Goal: Task Accomplishment & Management: Use online tool/utility

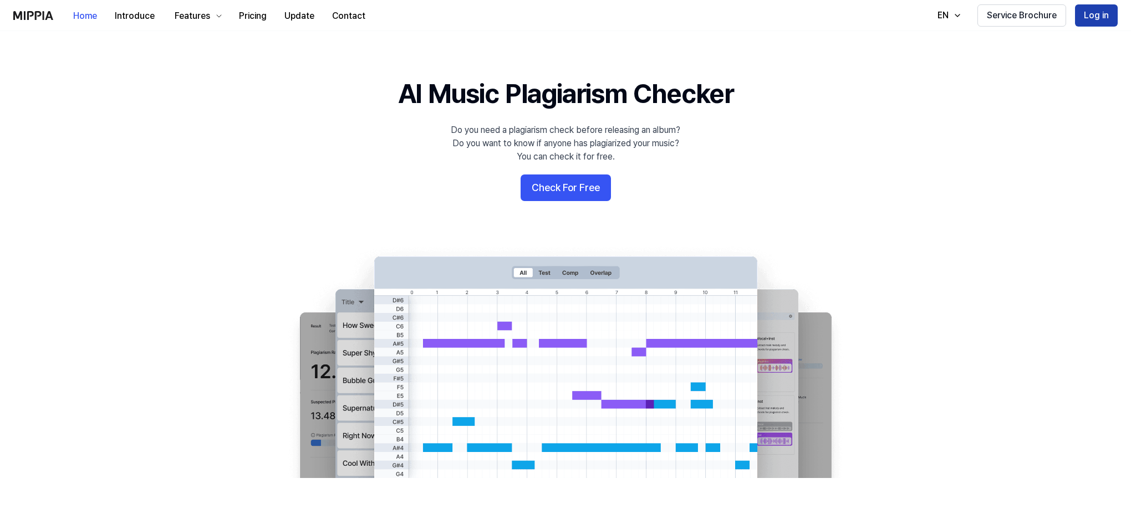
click at [1102, 11] on button "Log in" at bounding box center [1096, 15] width 43 height 22
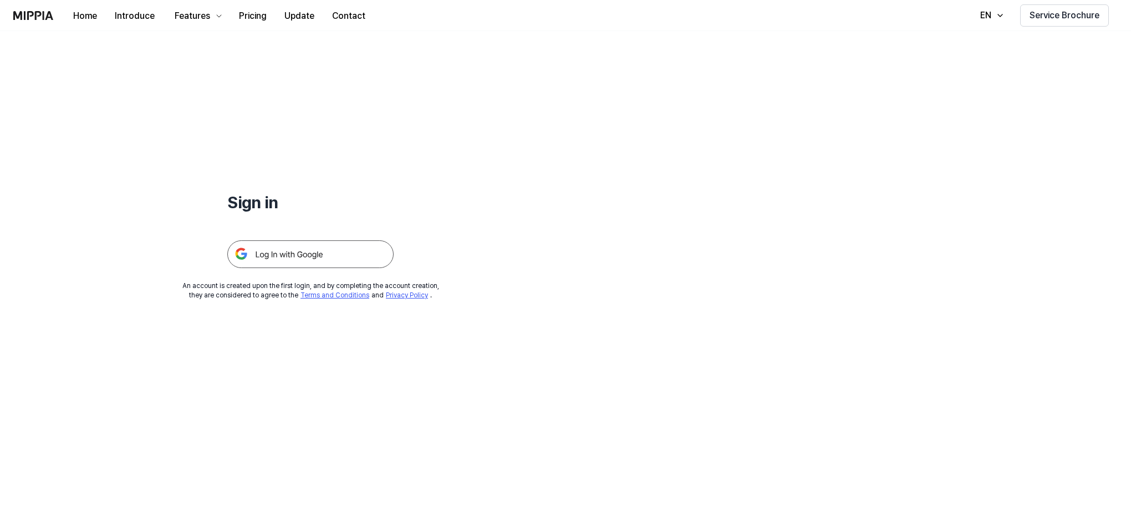
click at [313, 247] on img at bounding box center [310, 255] width 166 height 28
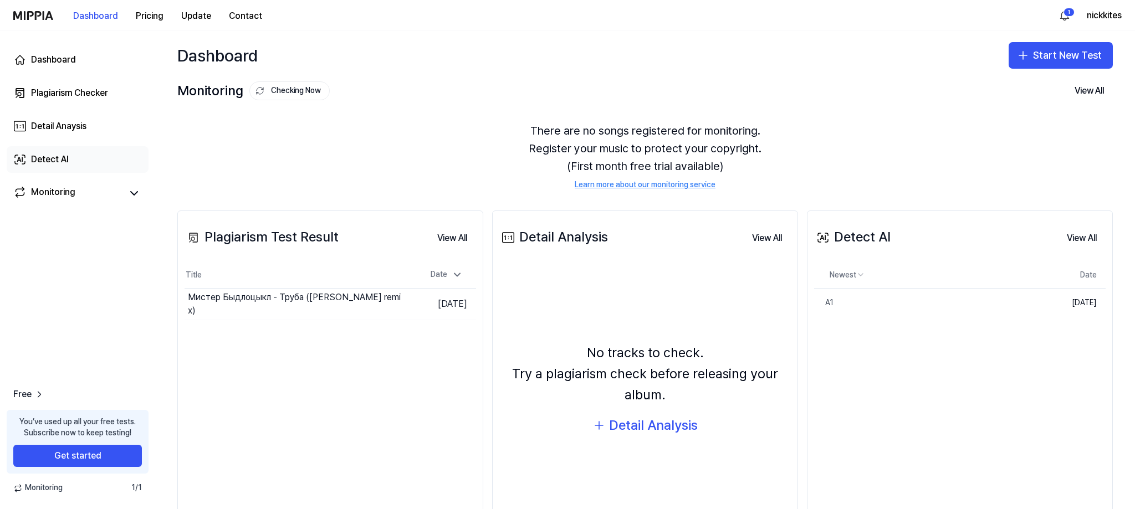
click at [51, 161] on div "Detect AI" at bounding box center [50, 159] width 38 height 13
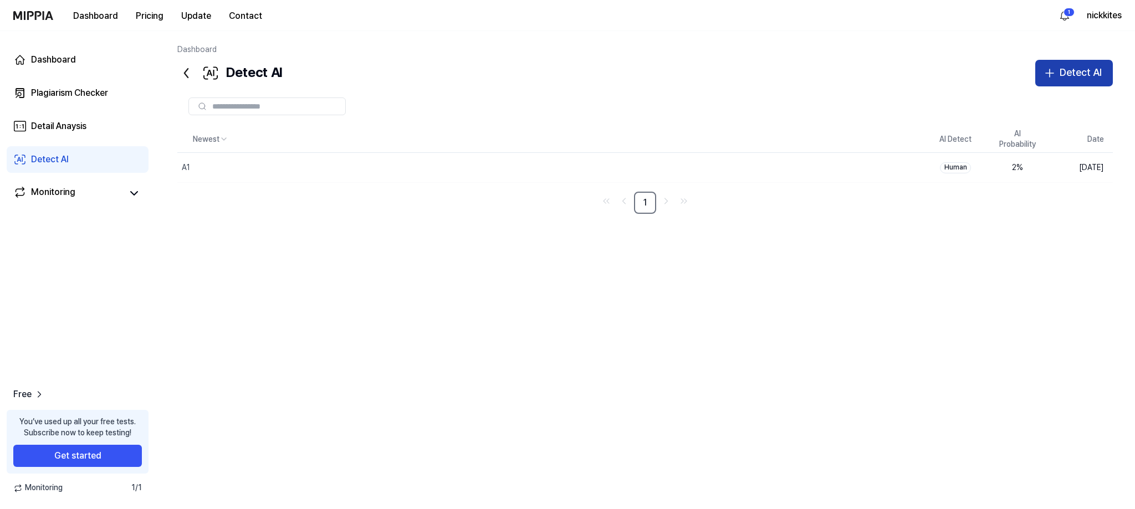
click at [1061, 65] on div "Detect AI" at bounding box center [1081, 73] width 42 height 16
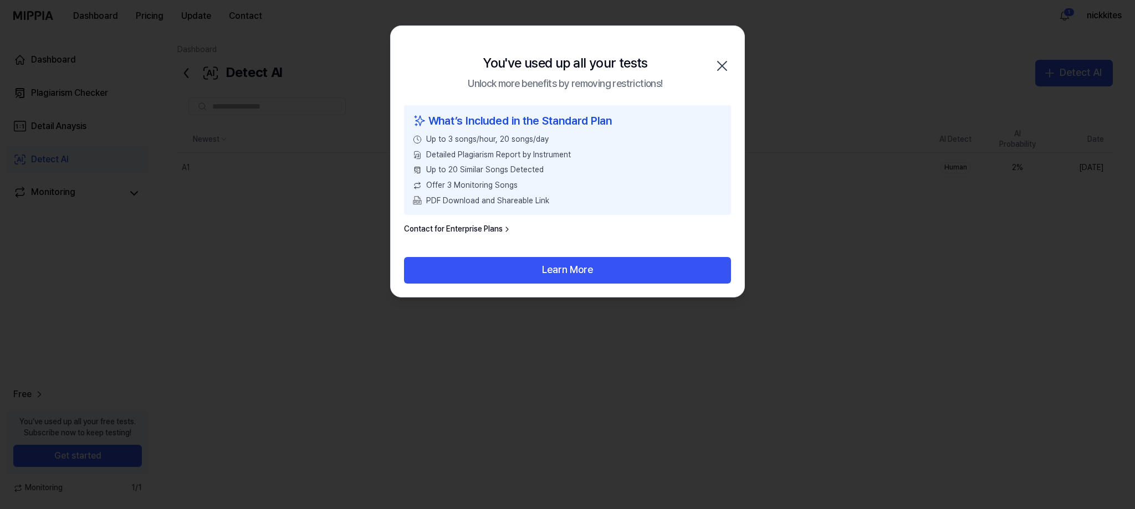
click at [726, 58] on icon "button" at bounding box center [722, 66] width 18 height 18
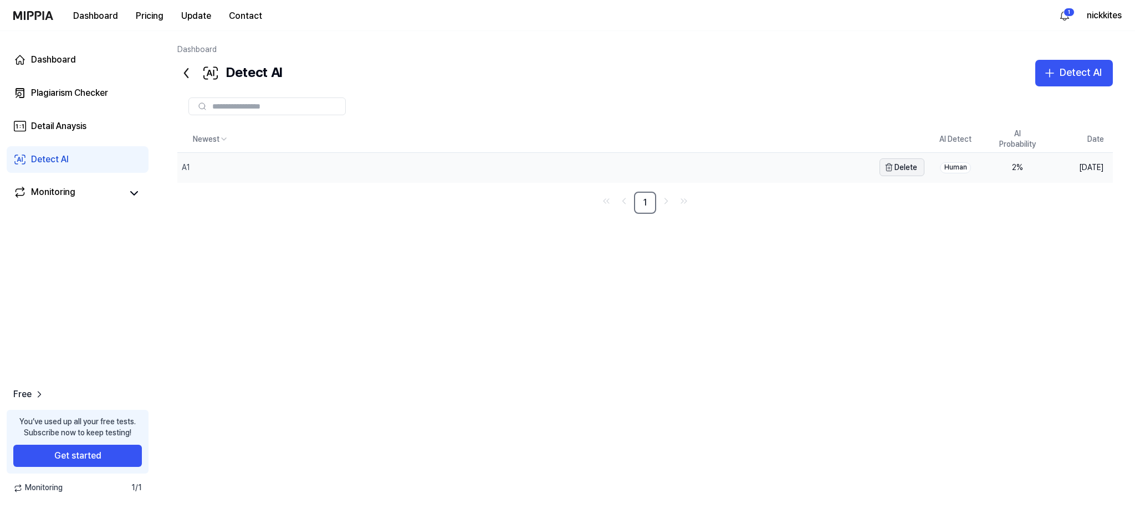
click at [900, 170] on button "Delete" at bounding box center [902, 168] width 45 height 18
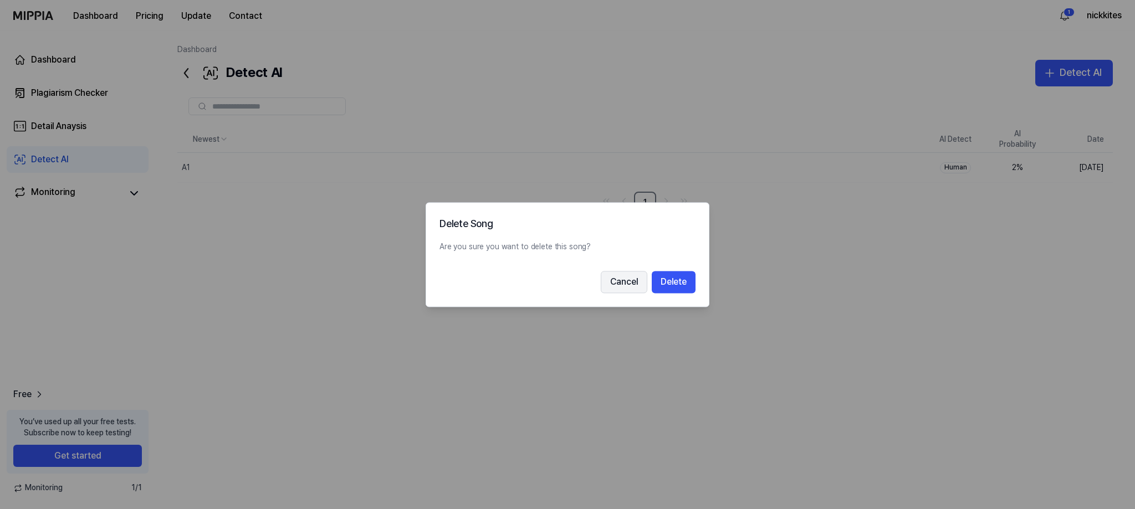
click at [632, 281] on button "Cancel" at bounding box center [624, 282] width 47 height 22
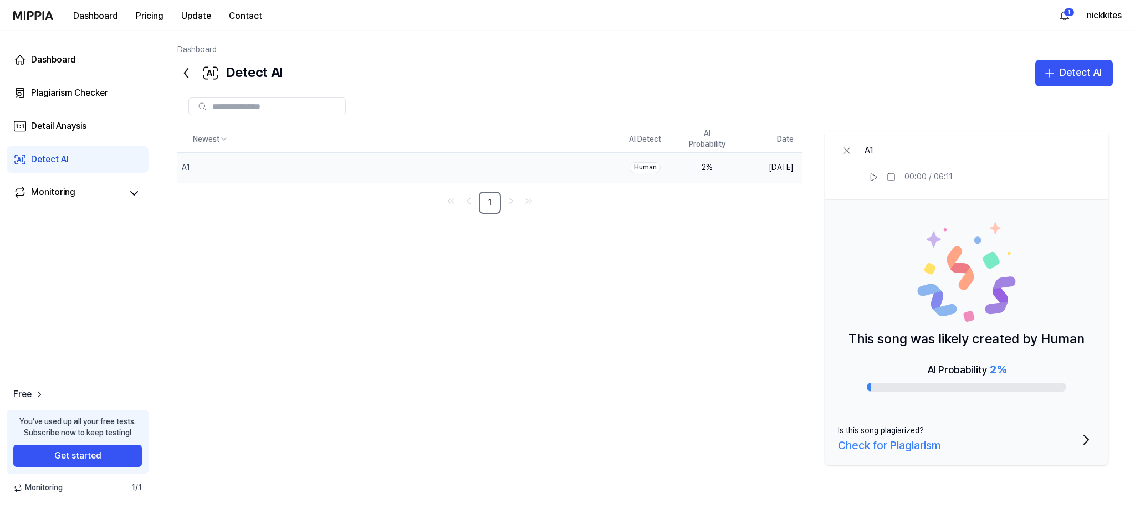
click at [655, 355] on div "Newest AI Detect AI Probability Date A1 Delete Human 2 % Sep 30, 2025 1 A1 00:0…" at bounding box center [645, 298] width 936 height 344
click at [1054, 81] on button "Detect AI" at bounding box center [1074, 73] width 78 height 27
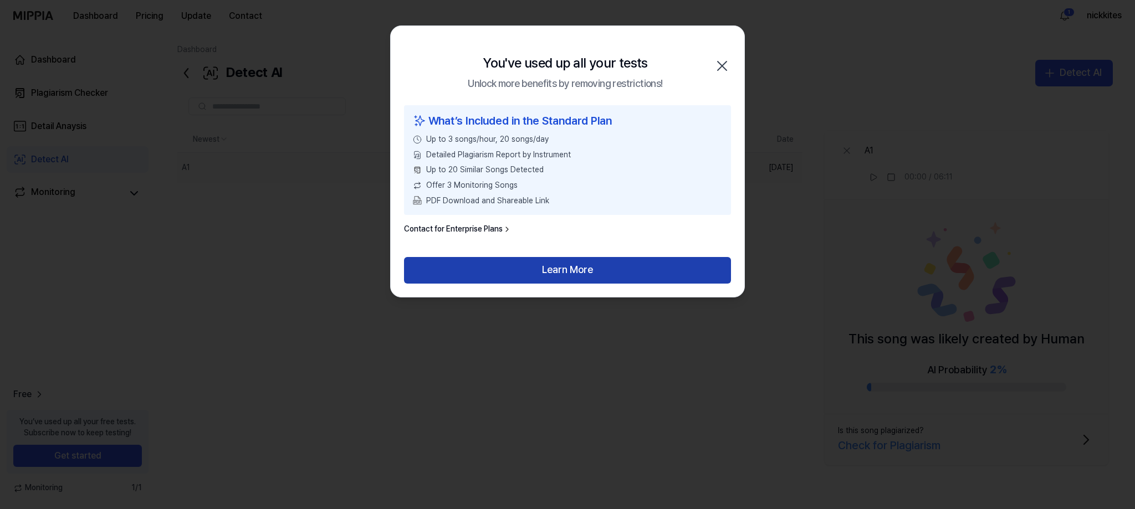
click at [571, 268] on button "Learn More" at bounding box center [567, 270] width 327 height 27
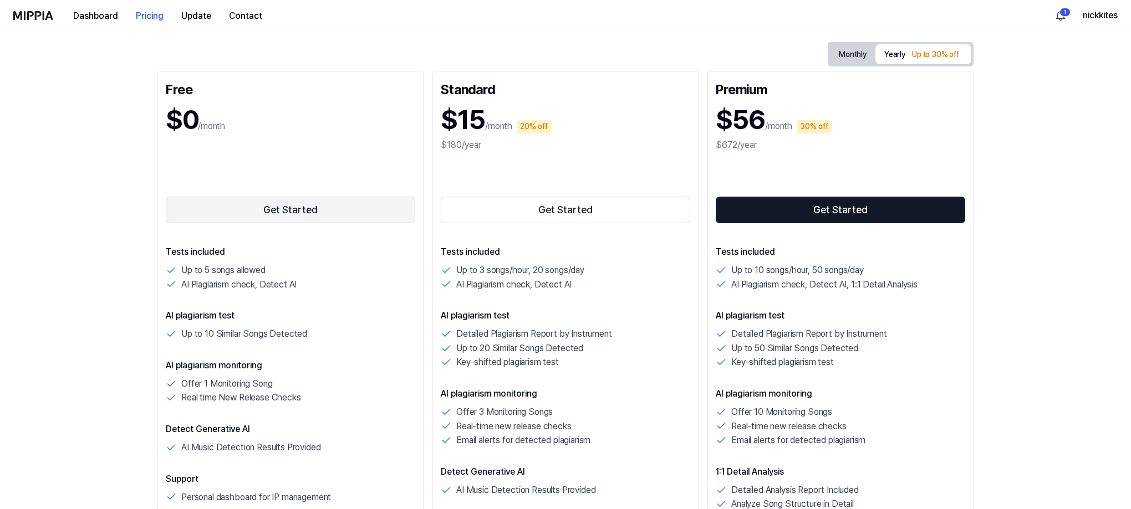
scroll to position [55, 0]
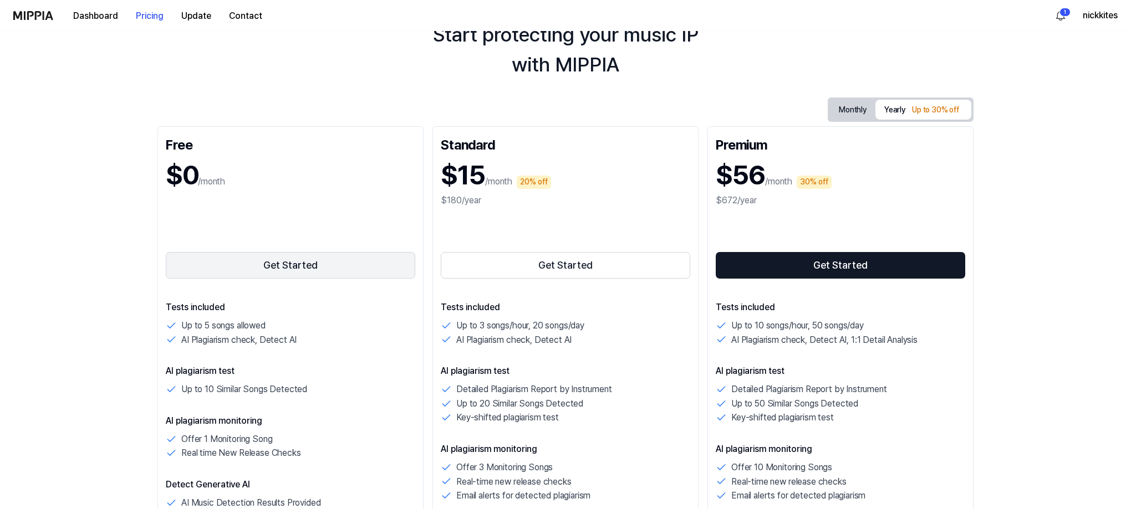
click at [260, 256] on button "Get Started" at bounding box center [290, 265] width 249 height 27
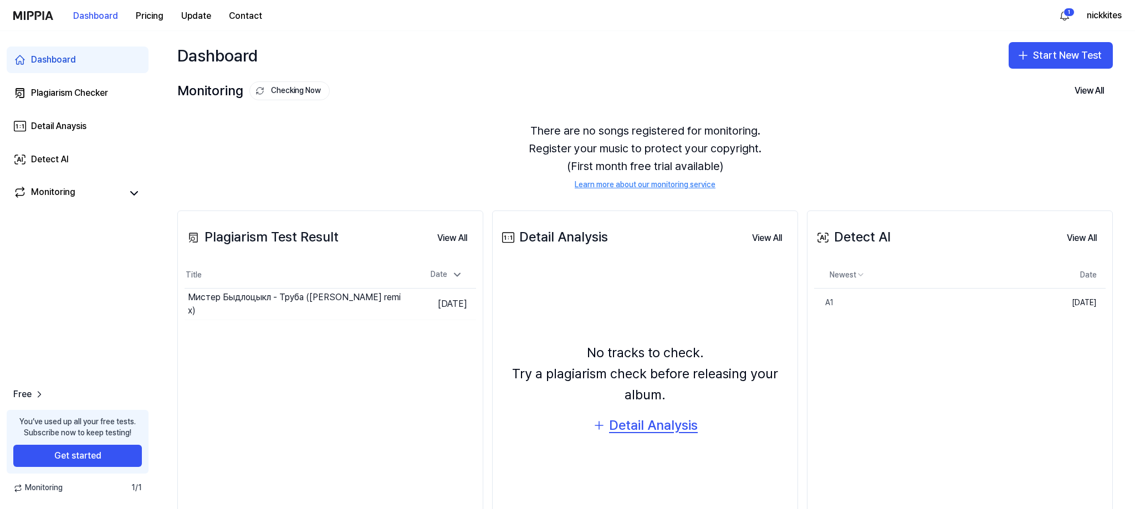
click at [650, 430] on div "Detail Analysis" at bounding box center [653, 425] width 89 height 21
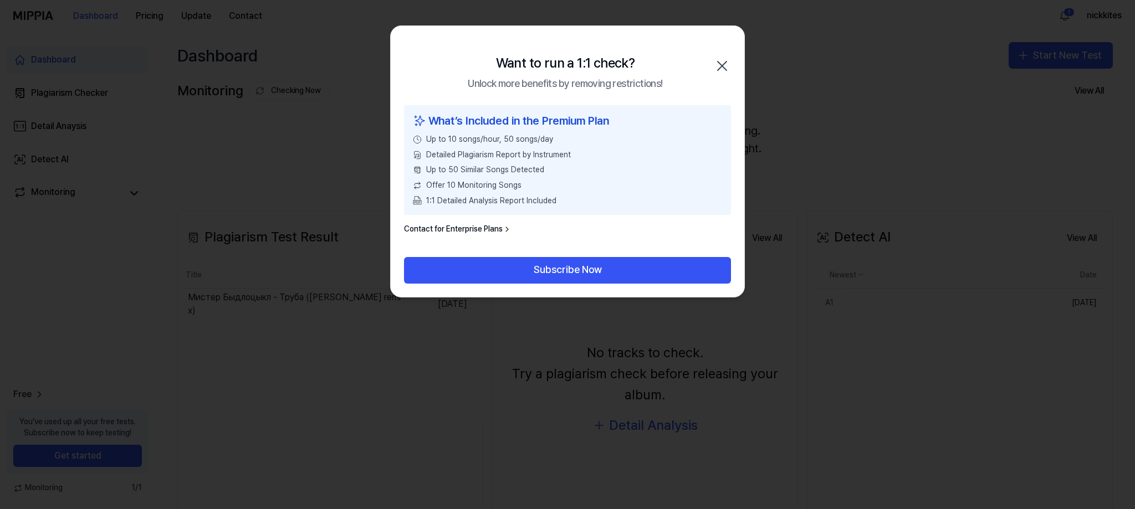
click at [714, 68] on icon "button" at bounding box center [722, 66] width 18 height 18
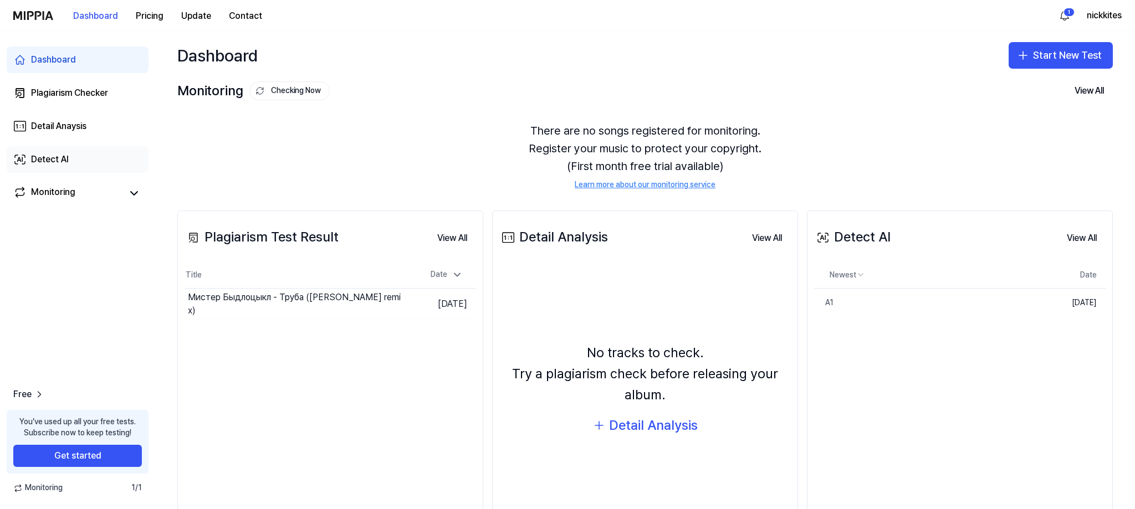
click at [64, 158] on div "Detect AI" at bounding box center [50, 159] width 38 height 13
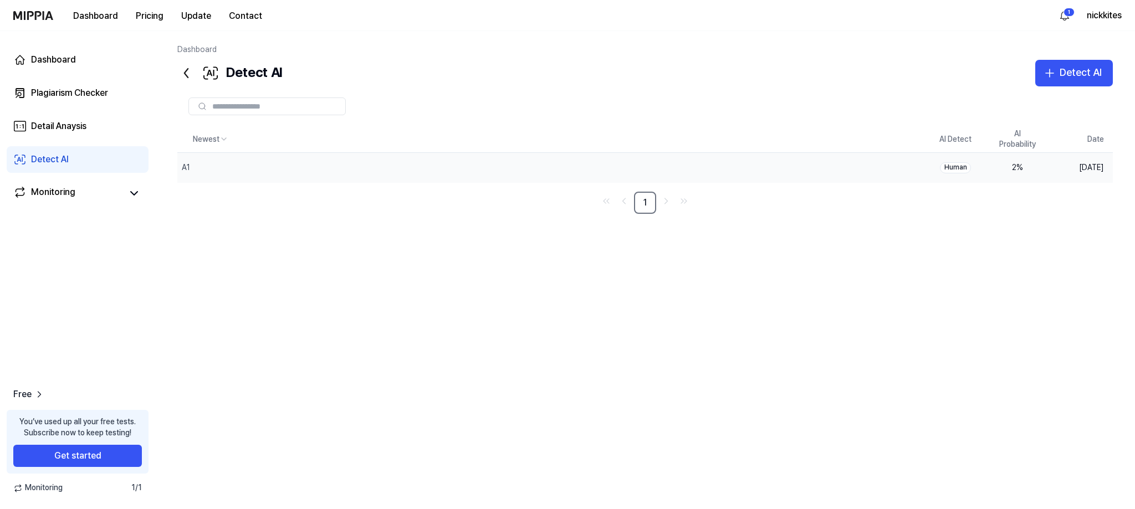
click at [970, 167] on div "Human" at bounding box center [955, 167] width 31 height 11
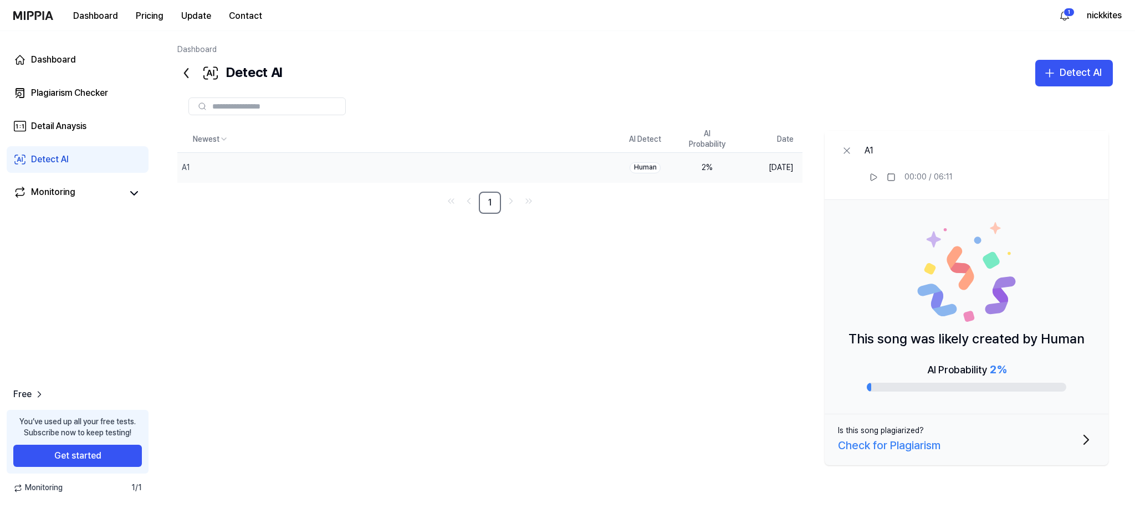
click at [273, 108] on input "text" at bounding box center [275, 106] width 126 height 10
click at [700, 350] on div "Newest AI Detect AI Probability Date A1 Delete Human 2 % Sep 30, 2025 1 A1 00:0…" at bounding box center [645, 298] width 936 height 344
click at [1072, 73] on div "Detect AI" at bounding box center [1081, 73] width 42 height 16
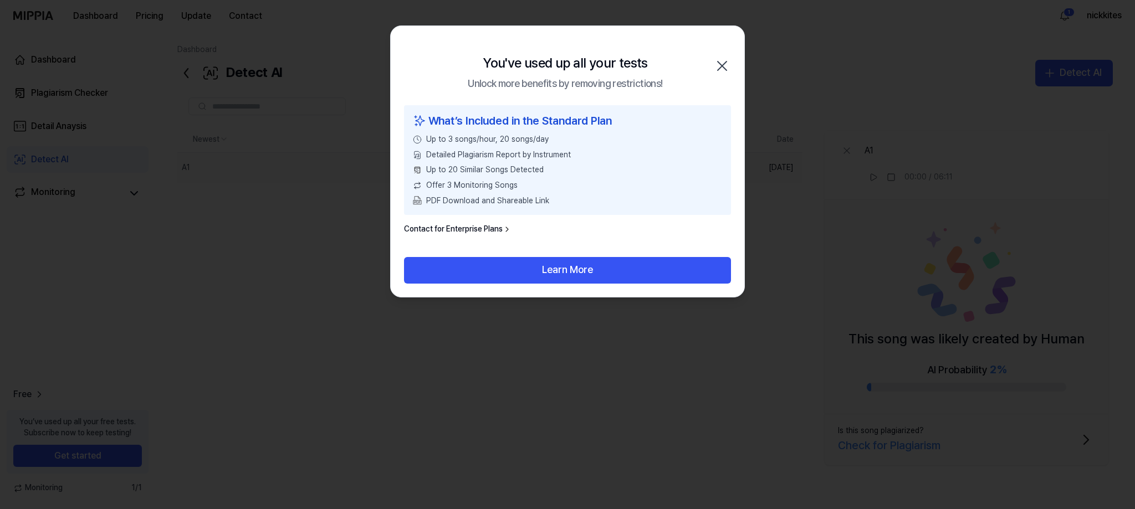
click at [724, 60] on icon "button" at bounding box center [722, 66] width 18 height 18
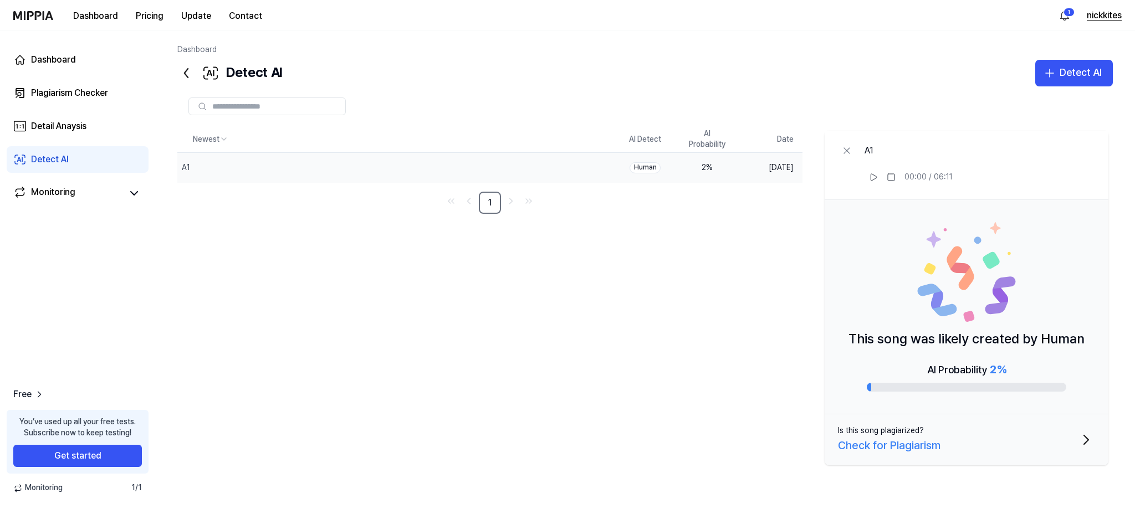
click at [1107, 11] on button "nickkites" at bounding box center [1104, 15] width 35 height 13
click at [1008, 94] on button "Log out" at bounding box center [1050, 94] width 127 height 11
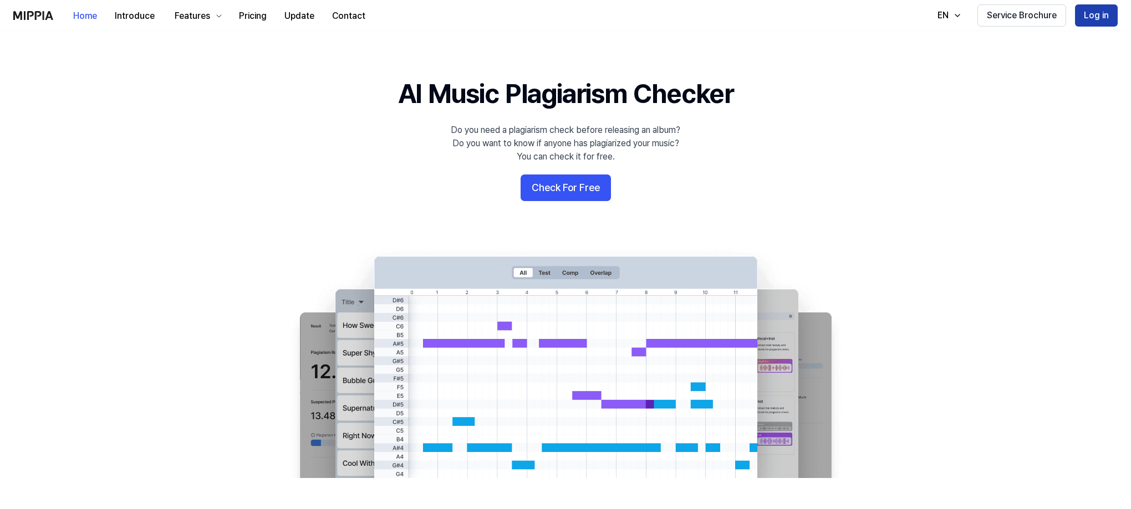
click at [1097, 14] on button "Log in" at bounding box center [1096, 15] width 43 height 22
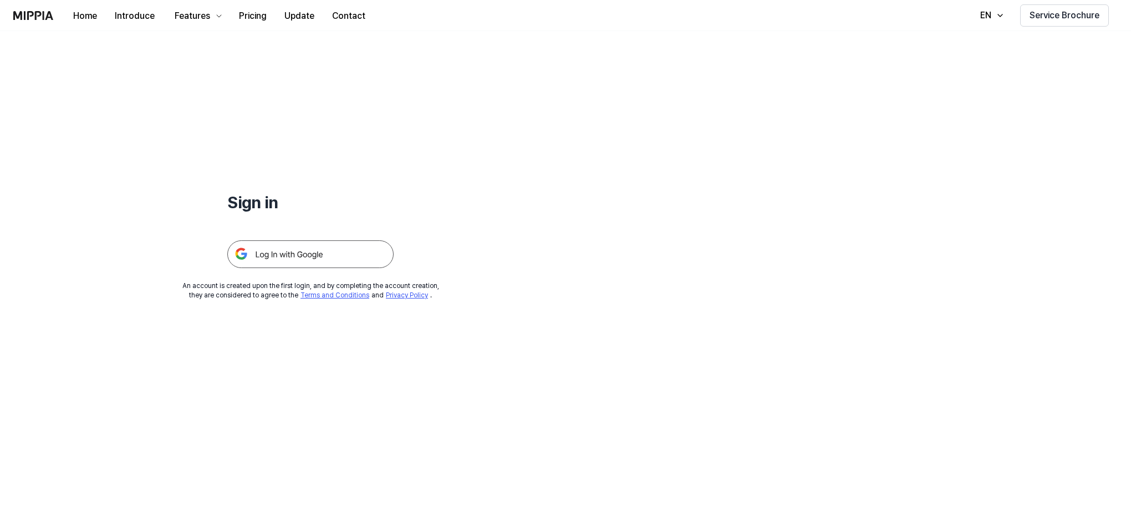
click at [326, 268] on img at bounding box center [310, 255] width 166 height 28
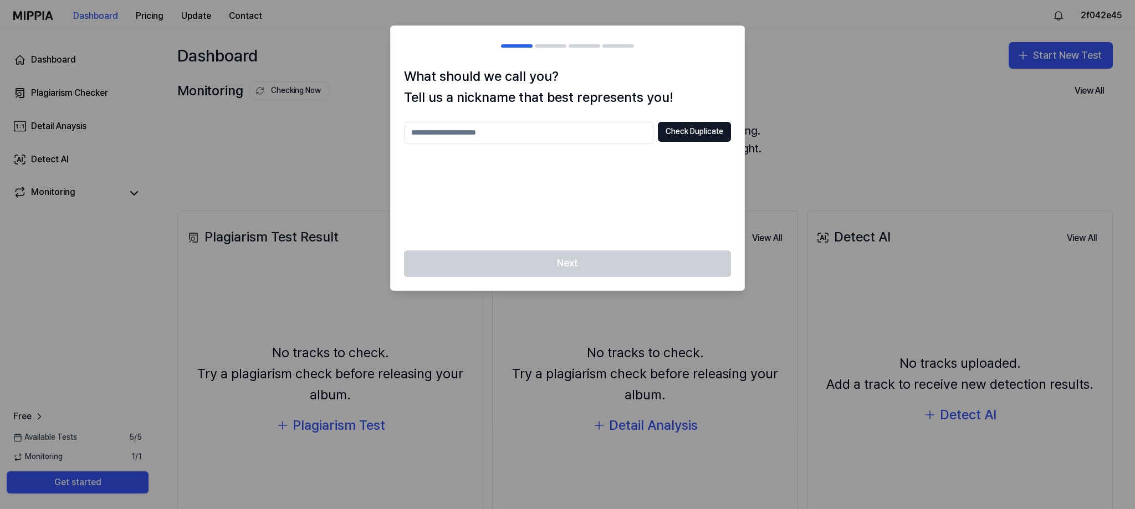
drag, startPoint x: 846, startPoint y: 94, endPoint x: 746, endPoint y: 131, distance: 107.0
click at [842, 96] on div at bounding box center [567, 254] width 1135 height 509
click at [553, 133] on input "text" at bounding box center [528, 133] width 249 height 22
type input "*****"
click at [692, 128] on button "Check Duplicate" at bounding box center [694, 132] width 73 height 20
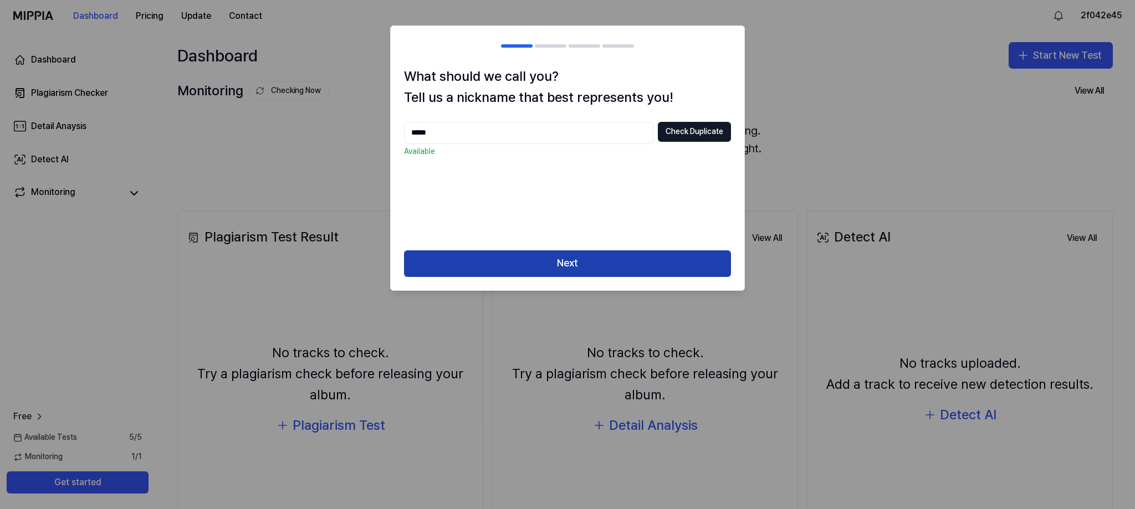
click at [570, 259] on button "Next" at bounding box center [567, 264] width 327 height 27
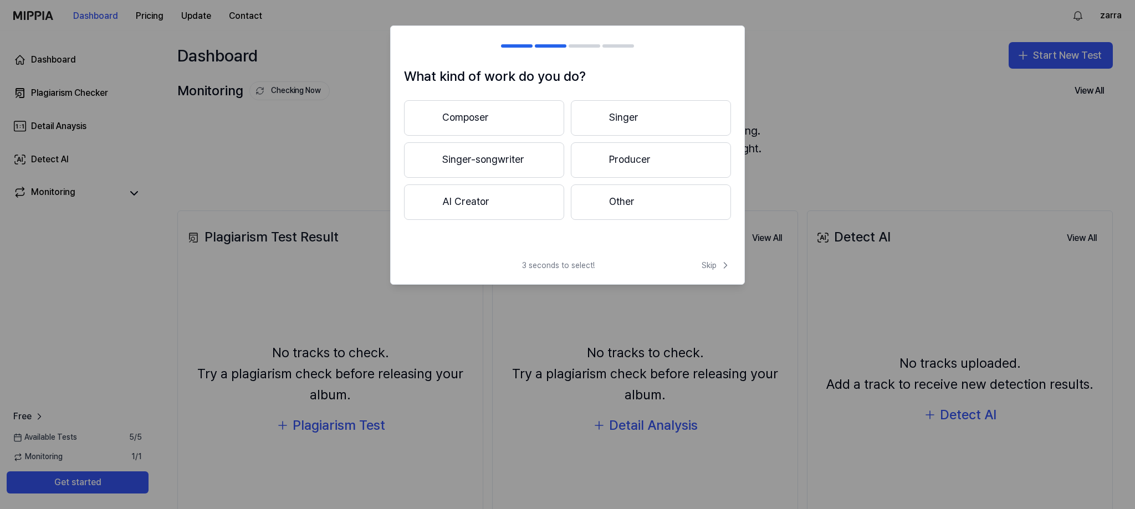
drag, startPoint x: 522, startPoint y: 205, endPoint x: 527, endPoint y: 165, distance: 39.7
click at [527, 165] on div "Composer Singer Singer-songwriter Producer AI Creator Other" at bounding box center [567, 160] width 327 height 120
click at [525, 161] on button "Singer-songwriter" at bounding box center [484, 159] width 160 height 35
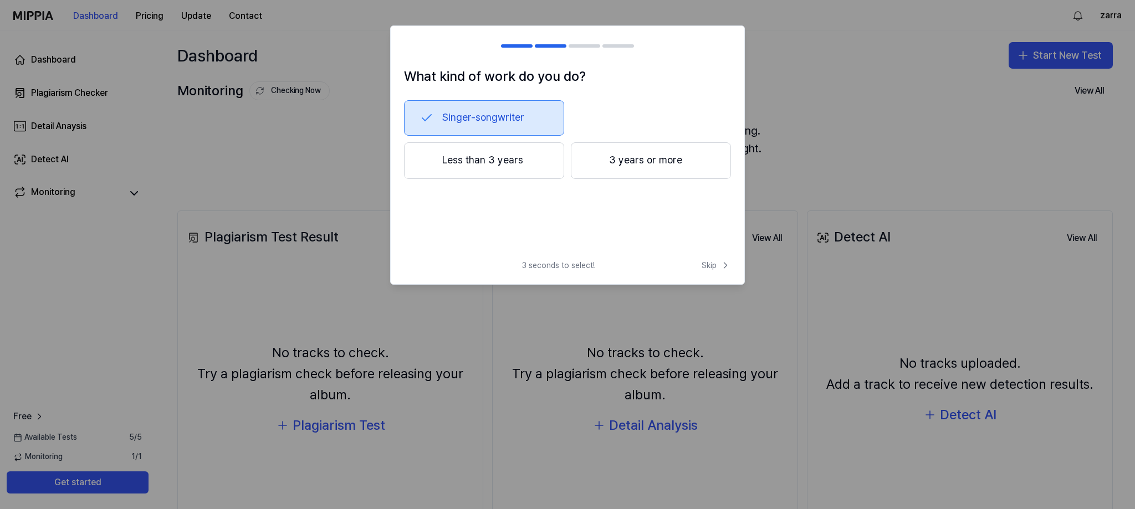
click at [513, 167] on button "Less than 3 years" at bounding box center [484, 160] width 160 height 37
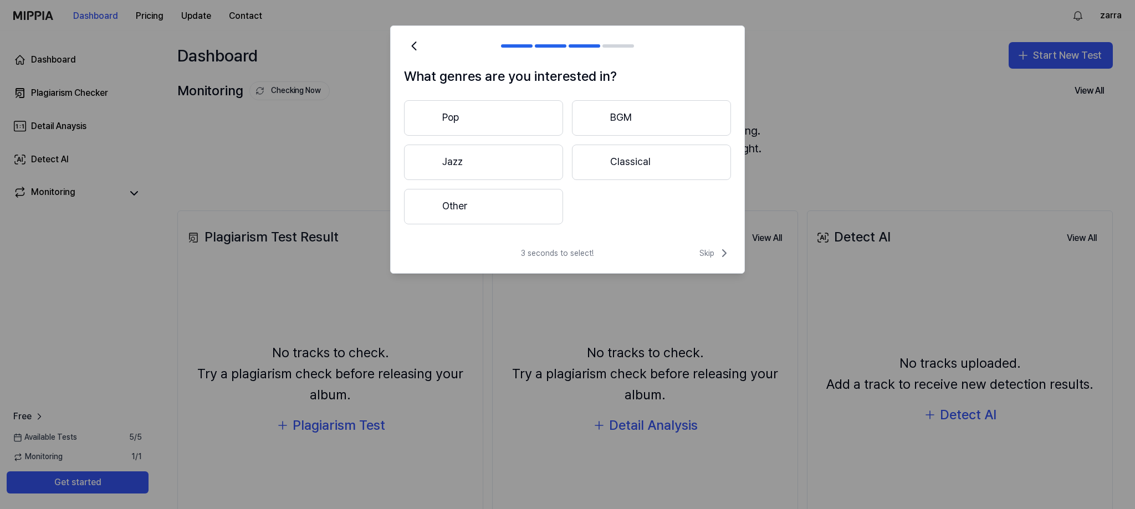
click at [540, 201] on button "Other" at bounding box center [483, 206] width 159 height 35
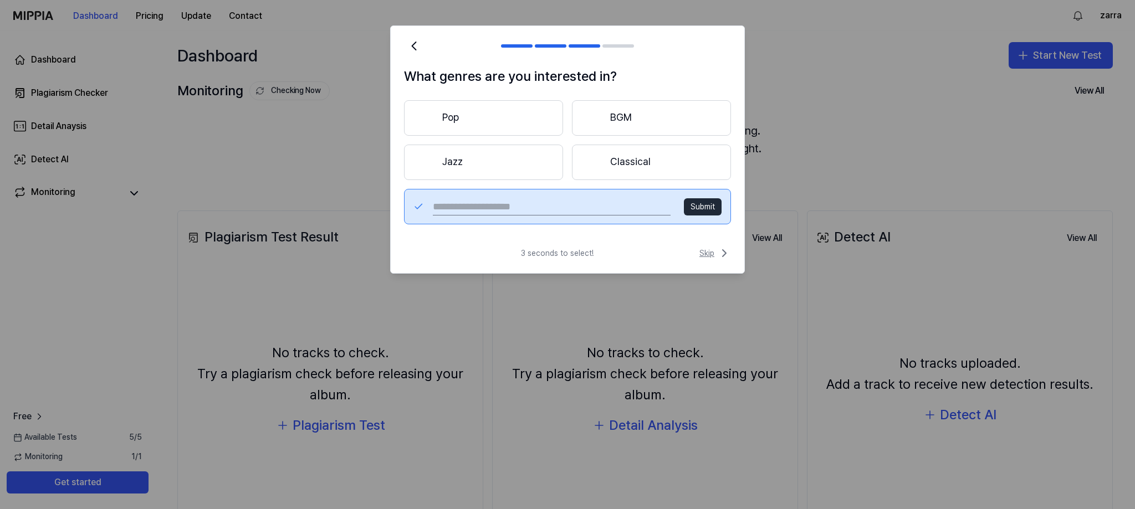
click at [708, 253] on span "Skip" at bounding box center [716, 253] width 32 height 13
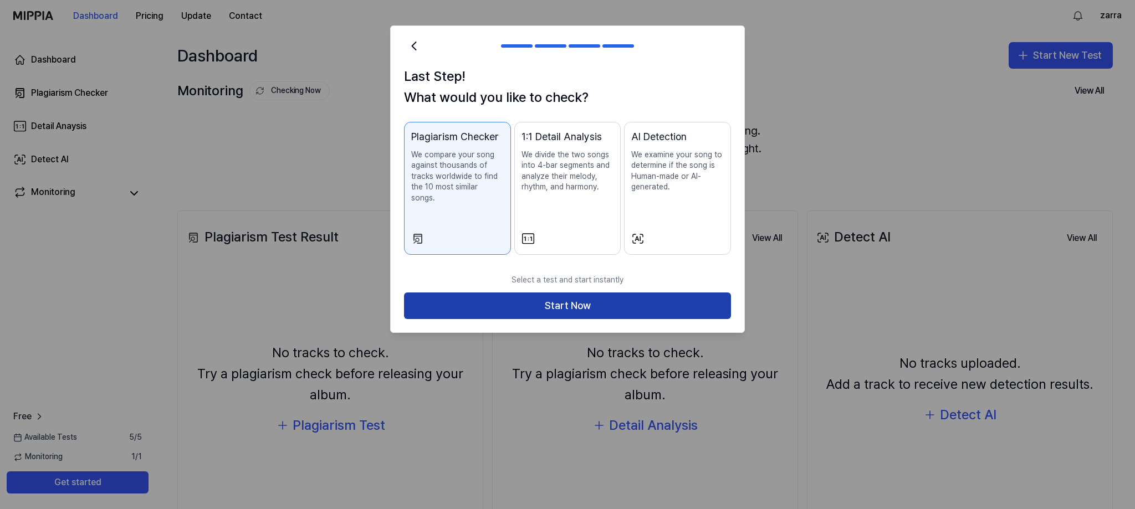
click at [595, 293] on button "Start Now" at bounding box center [567, 306] width 327 height 27
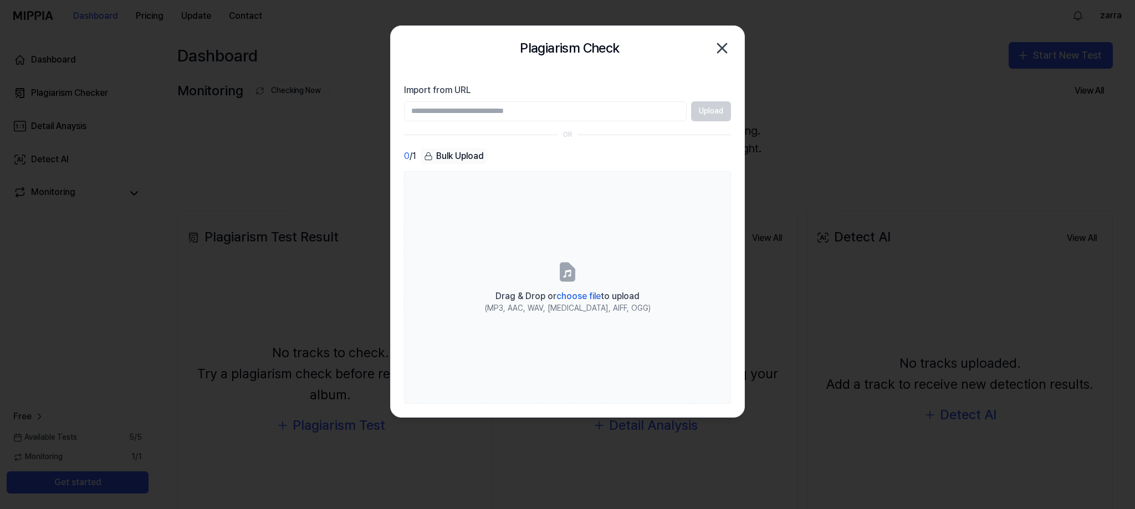
click at [719, 54] on icon "button" at bounding box center [722, 48] width 18 height 18
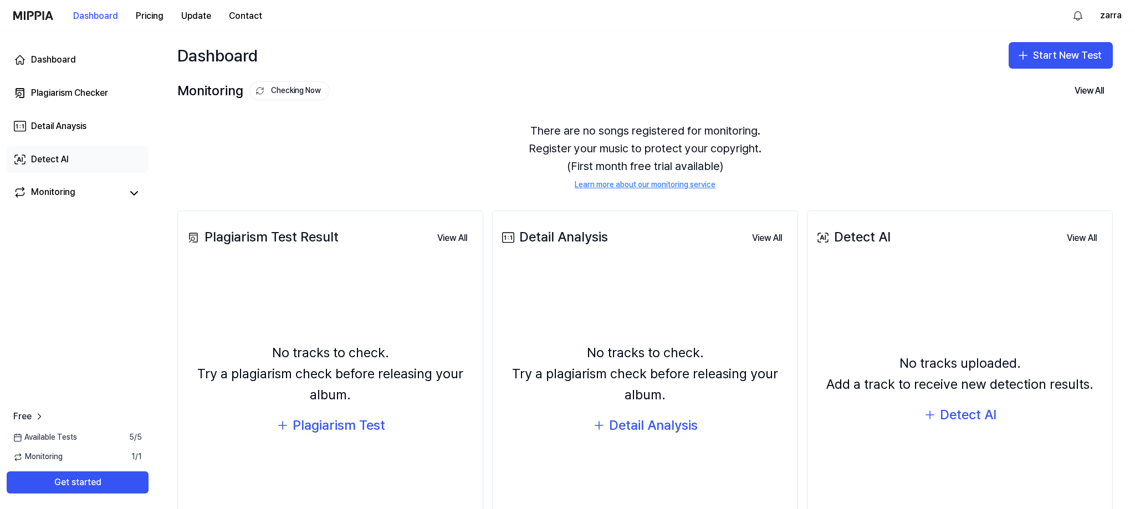
click at [50, 167] on link "Detect AI" at bounding box center [78, 159] width 142 height 27
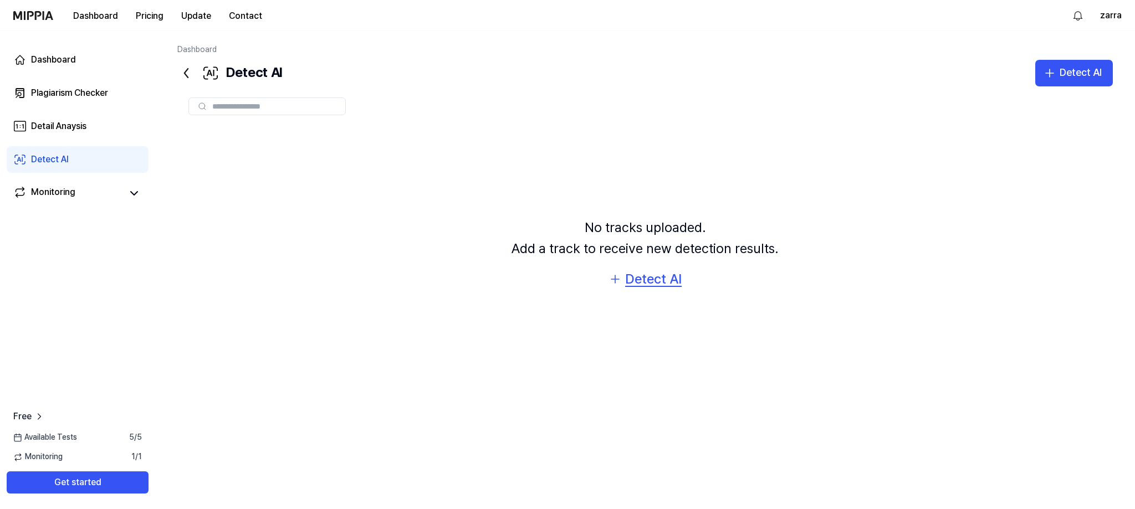
click at [631, 281] on div "Detect AI" at bounding box center [653, 279] width 57 height 21
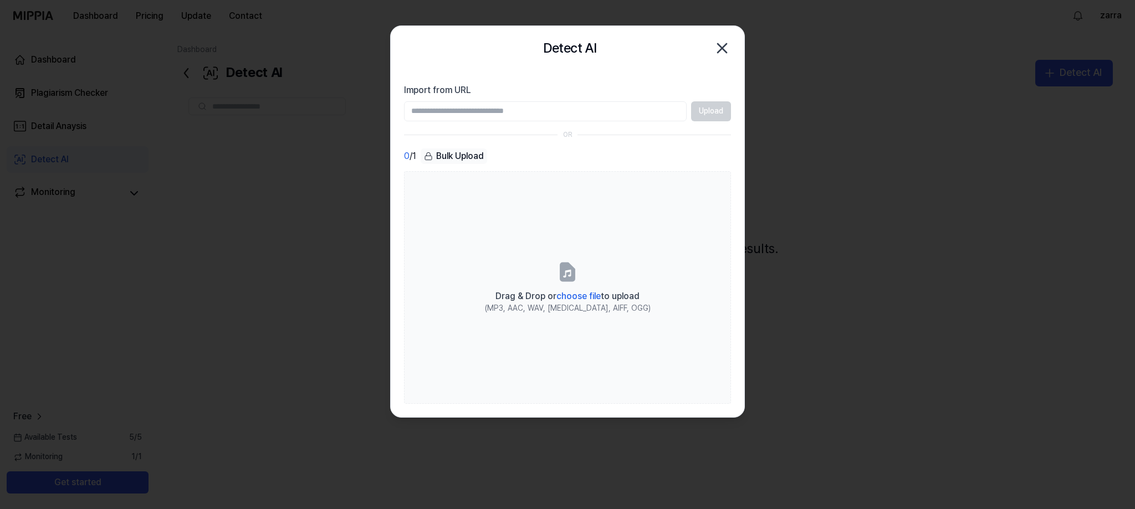
click at [606, 108] on input "Import from URL" at bounding box center [545, 111] width 283 height 20
click at [714, 110] on div "Upload" at bounding box center [567, 111] width 327 height 20
click at [591, 114] on input "Import from URL" at bounding box center [545, 111] width 283 height 20
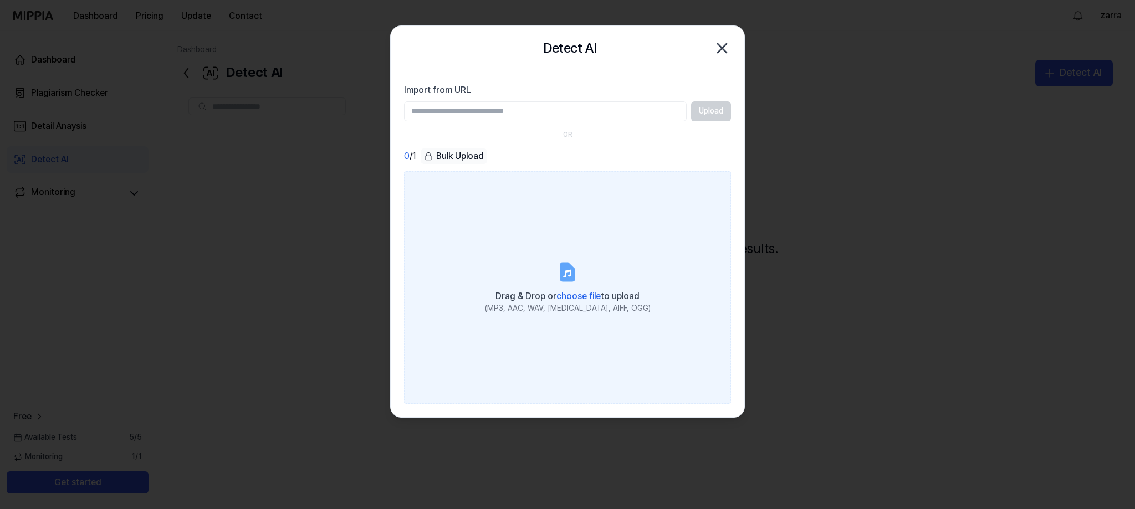
click at [567, 295] on span "choose file" at bounding box center [579, 296] width 44 height 11
click at [0, 0] on input "Drag & Drop or choose file to upload (MP3, AAC, WAV, FLAC, AIFF, OGG)" at bounding box center [0, 0] width 0 height 0
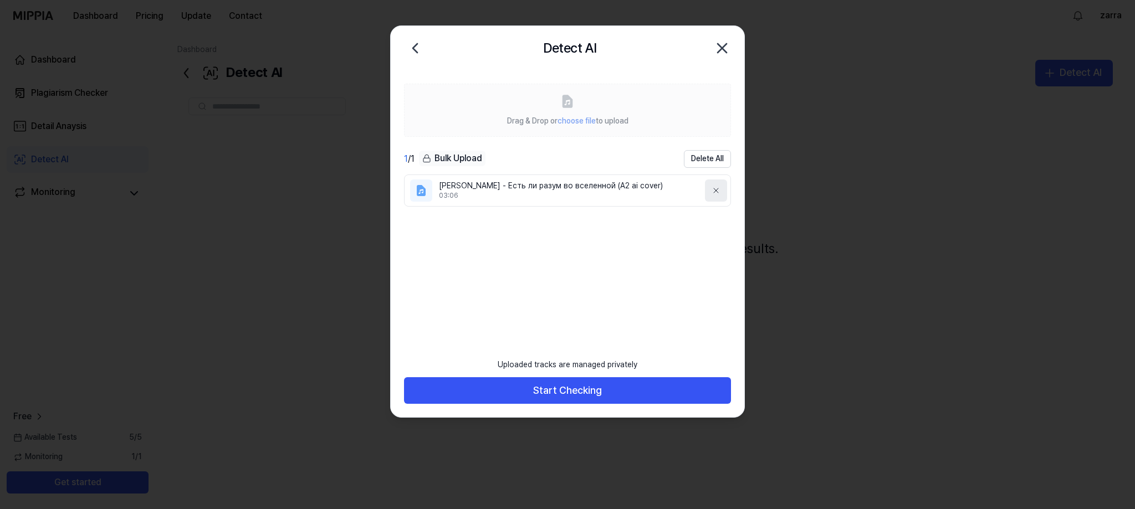
click at [716, 191] on icon at bounding box center [716, 190] width 4 height 4
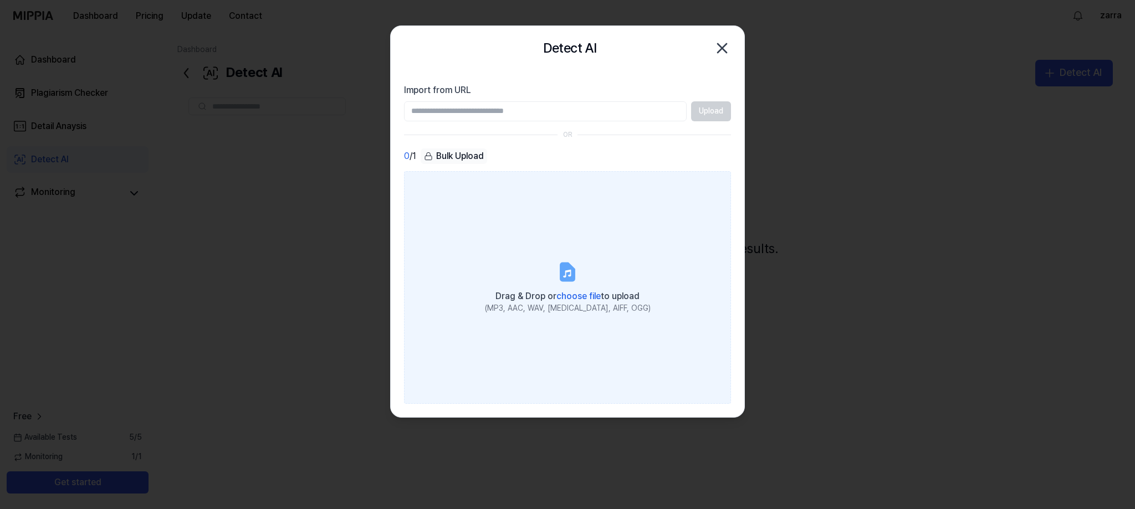
click at [565, 271] on icon at bounding box center [567, 271] width 13 height 17
click at [0, 0] on input "Drag & Drop or choose file to upload (MP3, AAC, WAV, FLAC, AIFF, OGG)" at bounding box center [0, 0] width 0 height 0
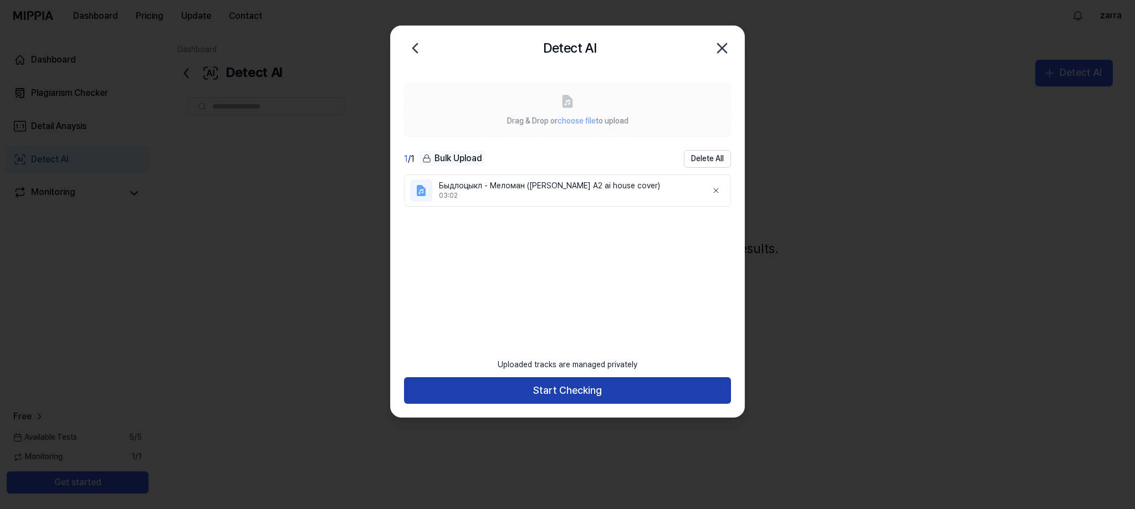
click at [579, 387] on button "Start Checking" at bounding box center [567, 390] width 327 height 27
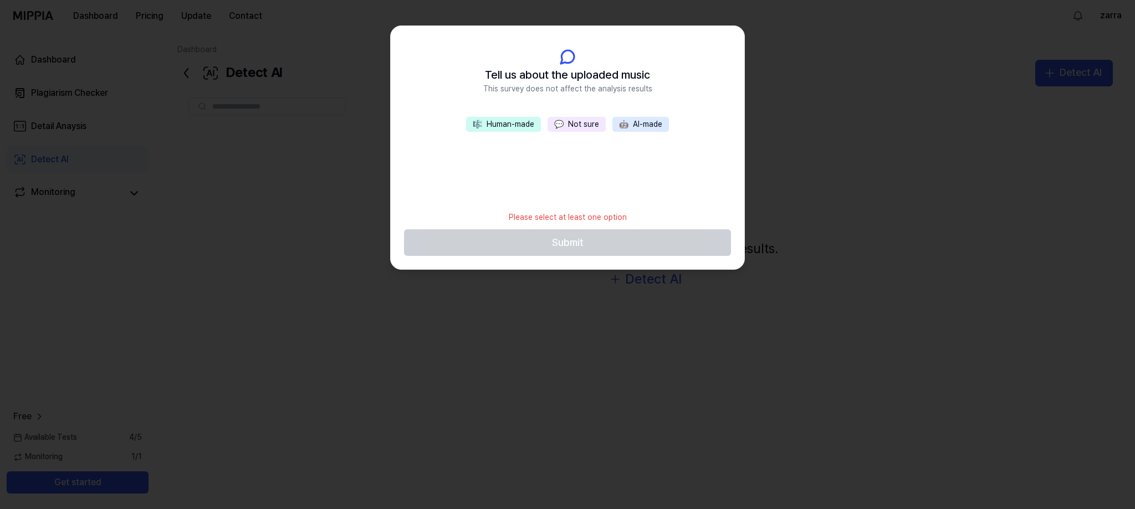
click at [582, 124] on button "💬 Not sure" at bounding box center [577, 125] width 58 height 16
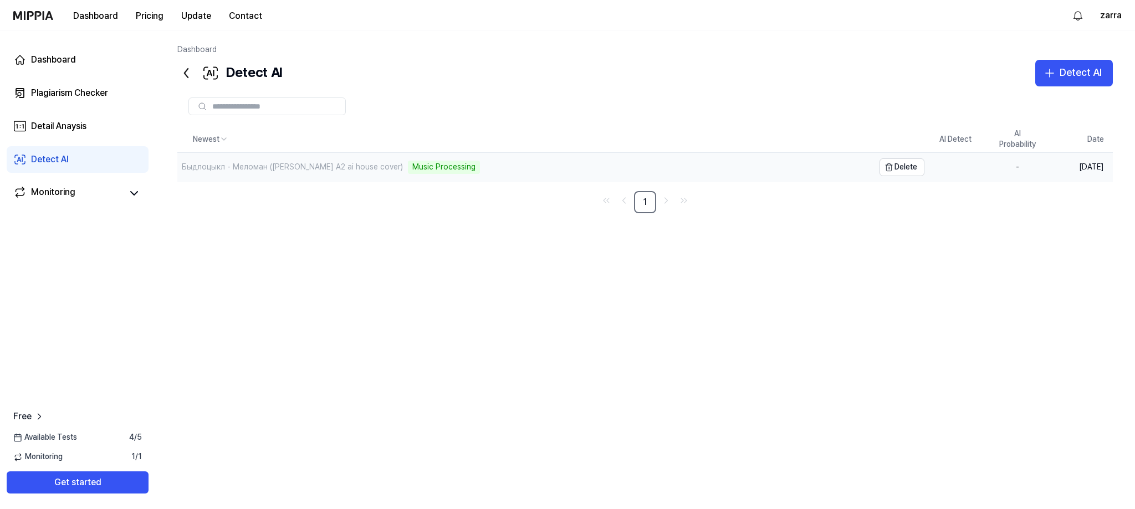
click at [784, 171] on div "Быдлоцыкл - Меломан (Nick K. A2 ai house cover) Music Processing" at bounding box center [525, 167] width 697 height 29
click at [283, 169] on div "Быдлоцыкл - Меломан ([PERSON_NAME] A2 ai house cover)" at bounding box center [292, 167] width 221 height 11
click at [96, 121] on link "Detail Anaysis" at bounding box center [78, 126] width 142 height 27
click at [78, 92] on div "Plagiarism Checker" at bounding box center [69, 92] width 77 height 13
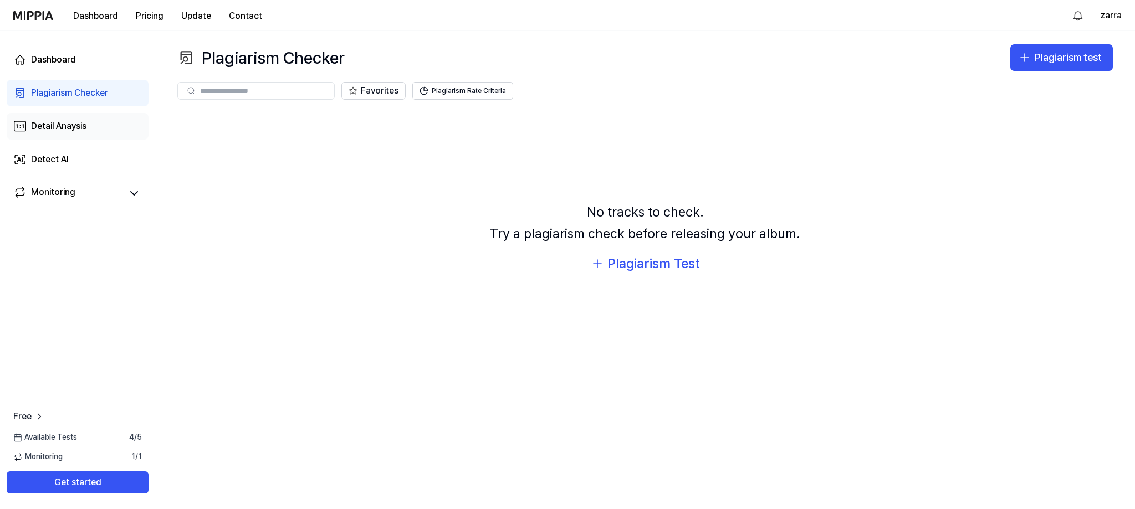
click at [91, 132] on link "Detail Anaysis" at bounding box center [78, 126] width 142 height 27
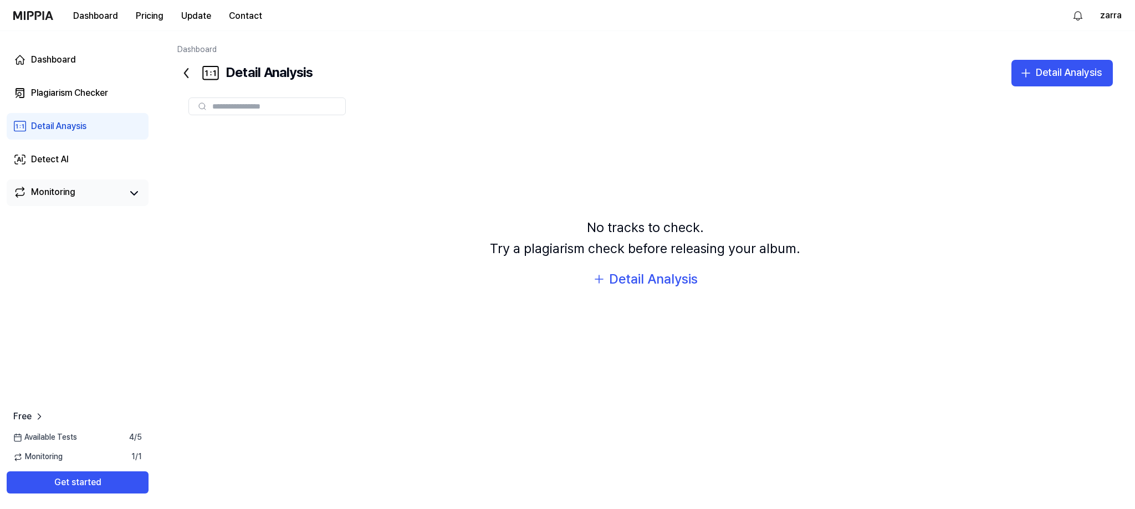
click at [66, 200] on div "Monitoring" at bounding box center [53, 194] width 44 height 16
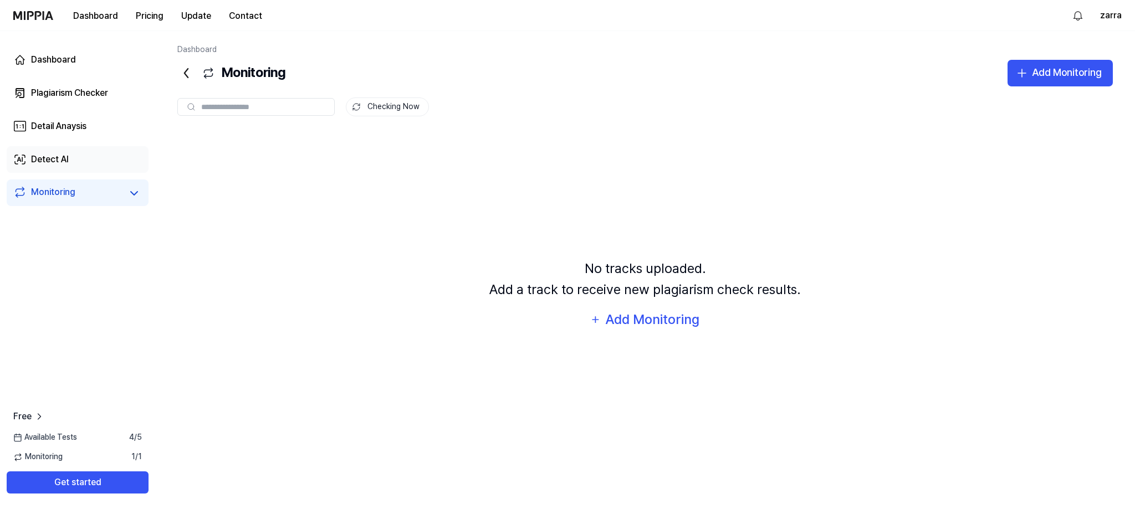
click at [80, 162] on link "Detect AI" at bounding box center [78, 159] width 142 height 27
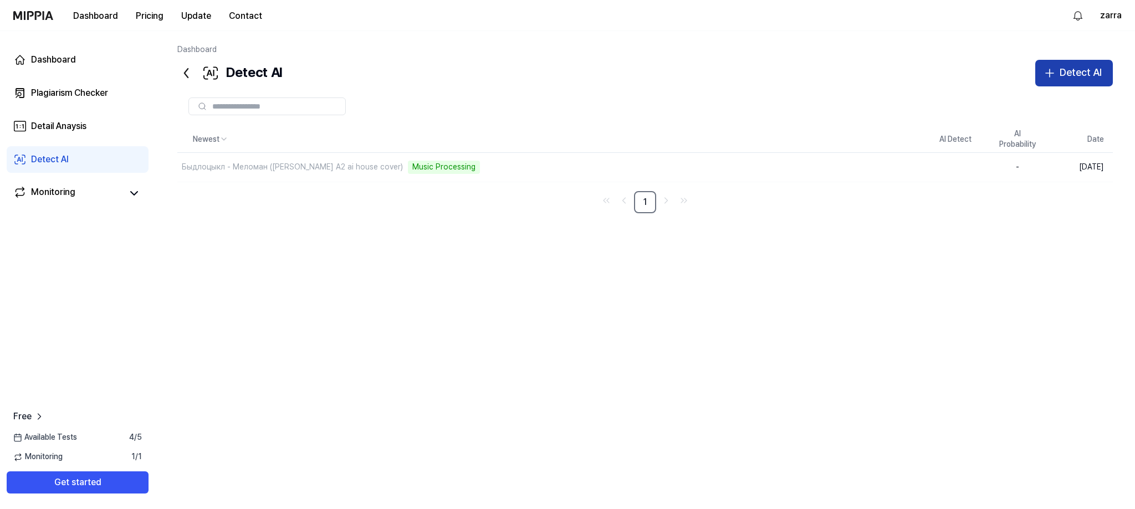
click at [1066, 72] on div "Detect AI" at bounding box center [1081, 73] width 42 height 16
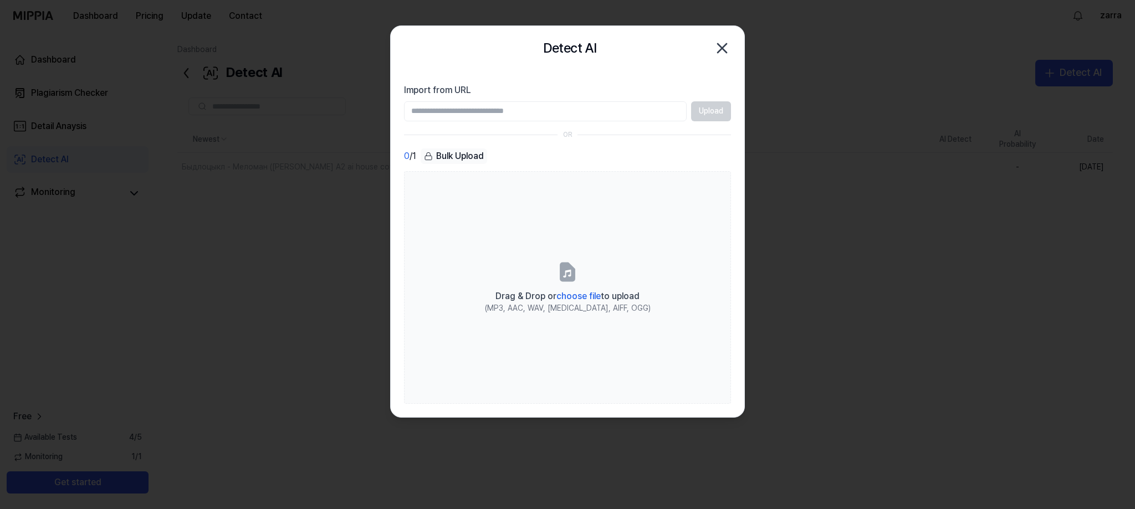
click at [718, 45] on icon "button" at bounding box center [722, 48] width 9 height 9
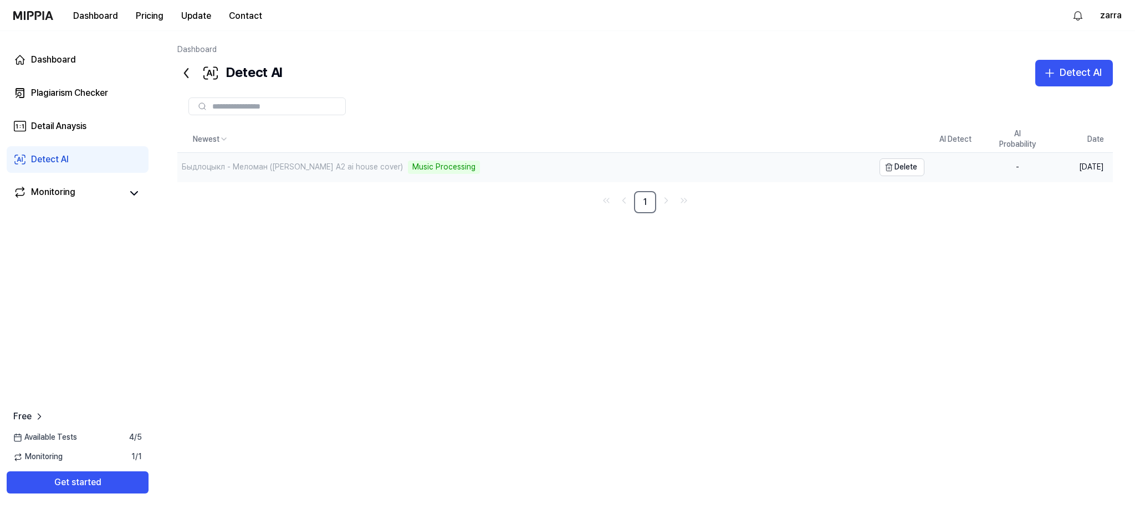
click at [807, 168] on div "Быдлоцыкл - Меломан ([PERSON_NAME] A2 ai house cover) Music Processing" at bounding box center [525, 167] width 697 height 29
drag, startPoint x: 807, startPoint y: 168, endPoint x: 525, endPoint y: 176, distance: 281.7
click at [807, 168] on div "Быдлоцыкл - Меломан ([PERSON_NAME] A2 ai house cover) Music Processing" at bounding box center [525, 167] width 697 height 29
click at [261, 175] on div "Быдлоцыкл - Меломан ([PERSON_NAME] A2 ai house cover) Music Processing" at bounding box center [525, 167] width 697 height 29
drag, startPoint x: 259, startPoint y: 172, endPoint x: 235, endPoint y: 176, distance: 24.1
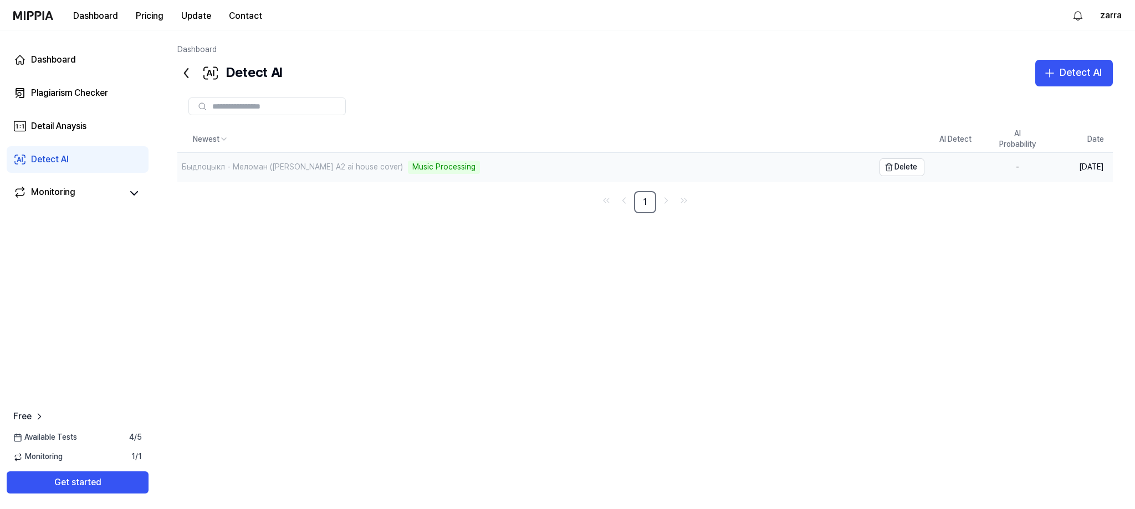
click at [235, 176] on div "Быдлоцыкл - Меломан ([PERSON_NAME] A2 ai house cover) Music Processing" at bounding box center [525, 167] width 697 height 29
drag, startPoint x: 235, startPoint y: 175, endPoint x: 222, endPoint y: 172, distance: 13.7
click at [235, 175] on div "Быдлоцыкл - Меломан ([PERSON_NAME] A2 ai house cover) Music Processing" at bounding box center [525, 167] width 697 height 29
click at [60, 56] on div "Dashboard" at bounding box center [53, 59] width 45 height 13
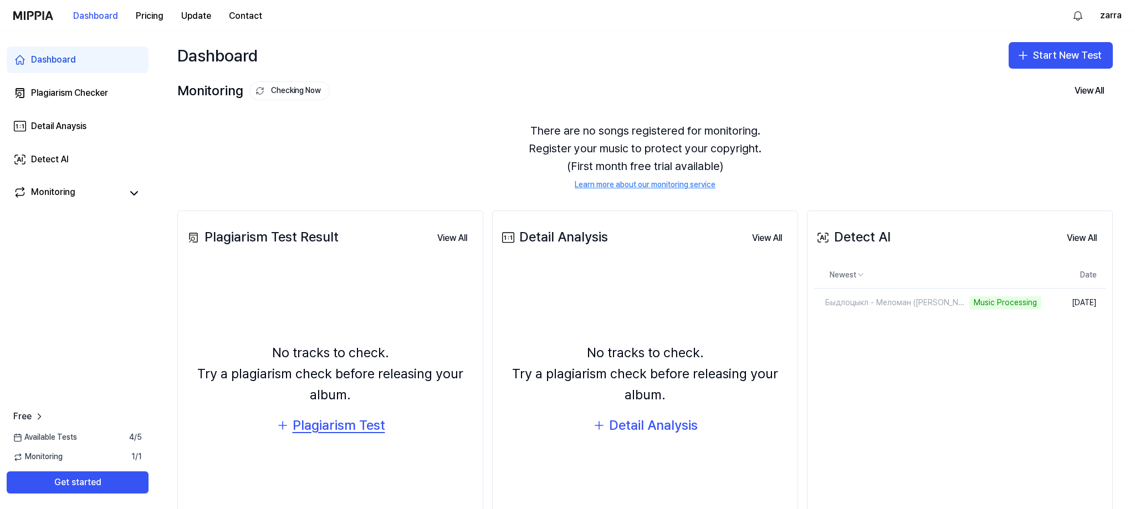
click at [364, 425] on div "Plagiarism Test" at bounding box center [339, 425] width 93 height 21
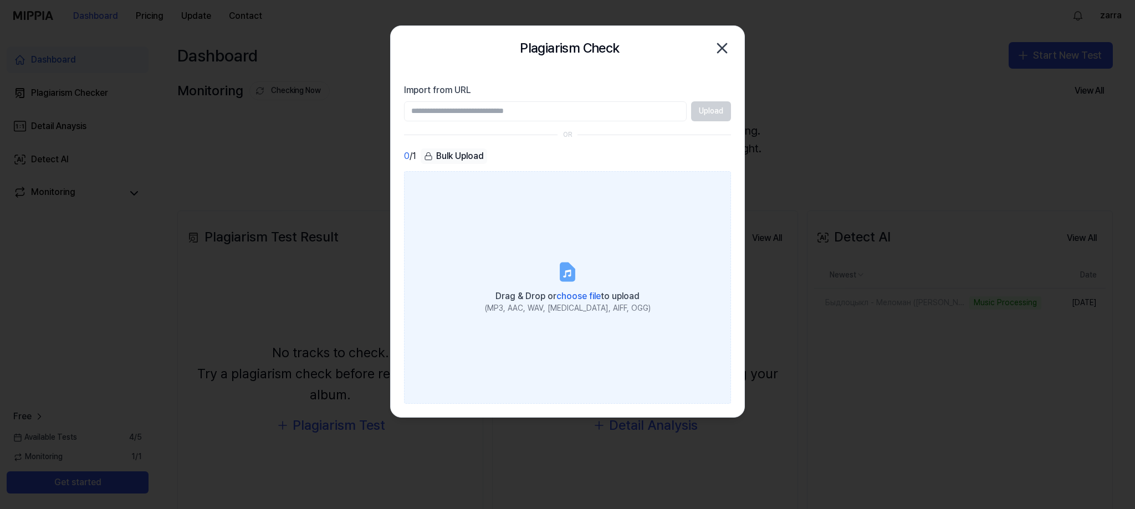
click at [576, 298] on span "choose file" at bounding box center [579, 296] width 44 height 11
click at [0, 0] on input "Drag & Drop or choose file to upload (MP3, AAC, WAV, FLAC, AIFF, OGG)" at bounding box center [0, 0] width 0 height 0
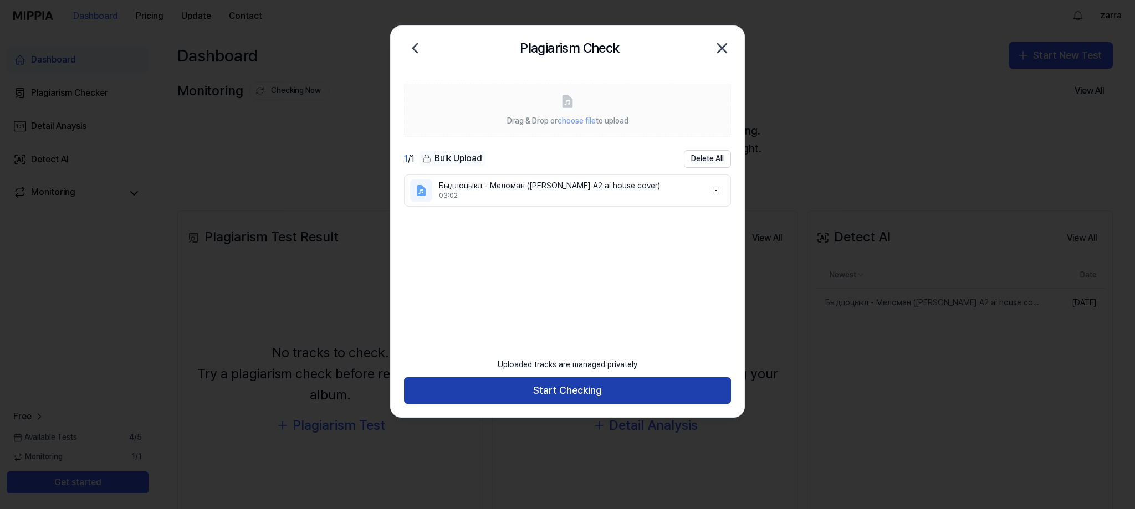
click at [554, 394] on button "Start Checking" at bounding box center [567, 390] width 327 height 27
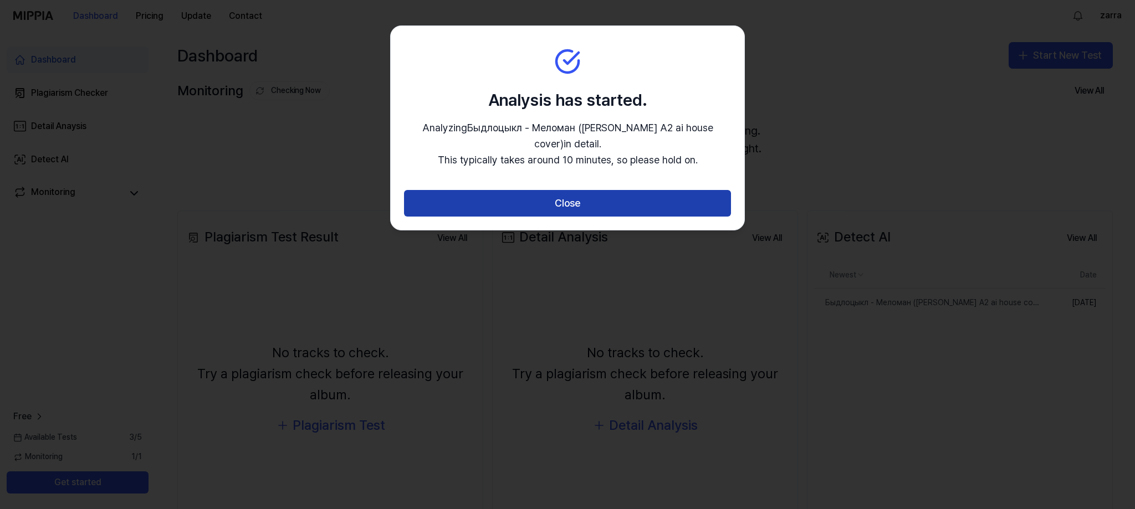
click at [564, 196] on button "Close" at bounding box center [567, 203] width 327 height 27
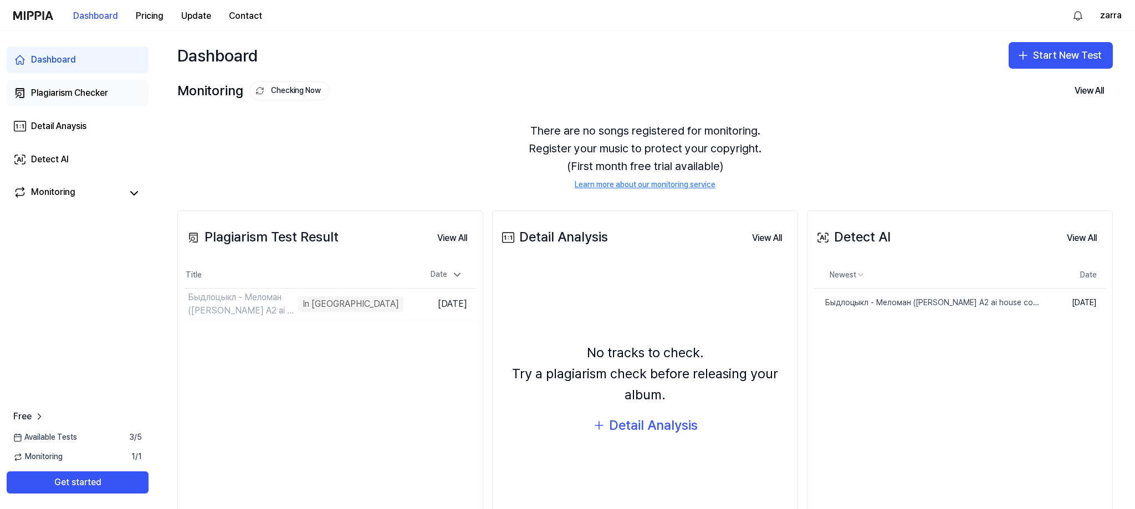
click at [83, 95] on div "Plagiarism Checker" at bounding box center [69, 92] width 77 height 13
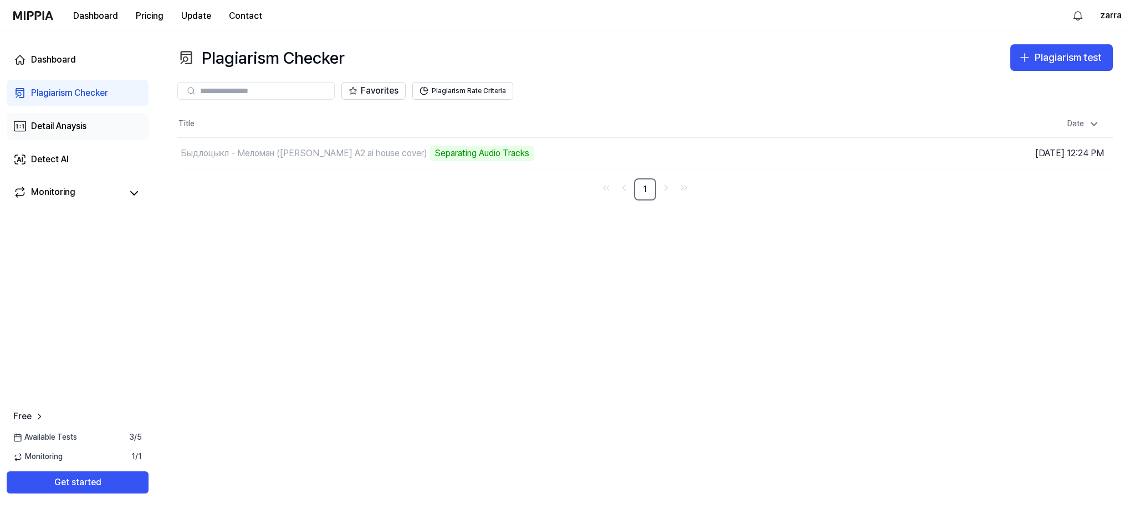
click at [72, 129] on div "Detail Anaysis" at bounding box center [58, 126] width 55 height 13
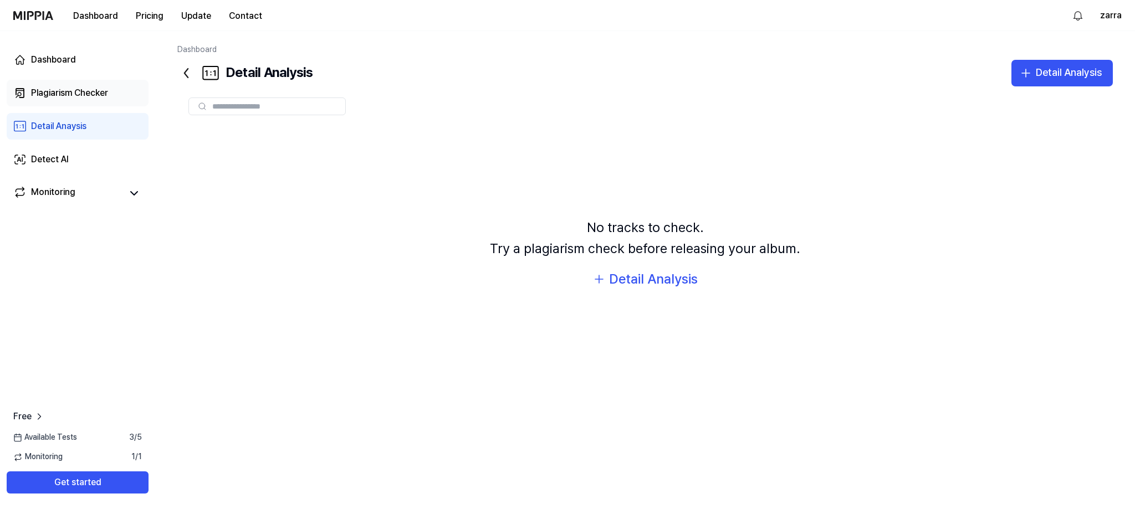
click at [81, 99] on div "Plagiarism Checker" at bounding box center [69, 92] width 77 height 13
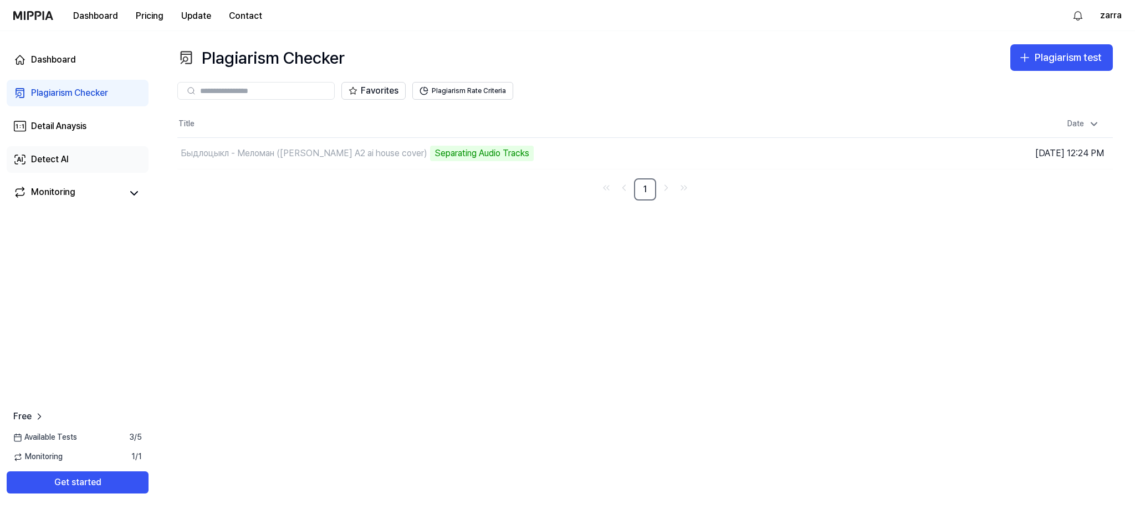
click at [72, 157] on link "Detect AI" at bounding box center [78, 159] width 142 height 27
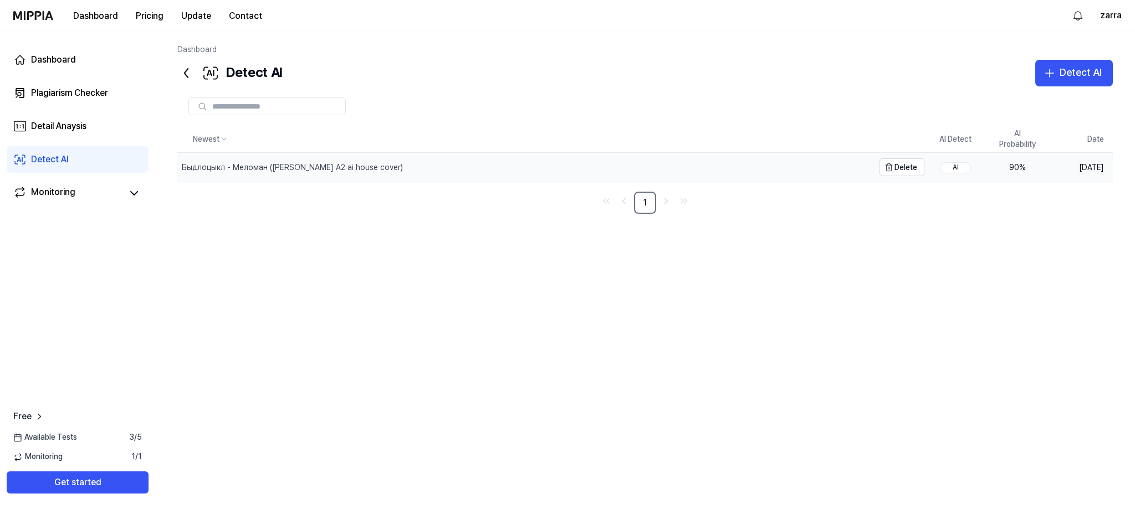
click at [357, 169] on div "Быдлоцыкл - Меломан ([PERSON_NAME] A2 ai house cover)" at bounding box center [292, 167] width 221 height 11
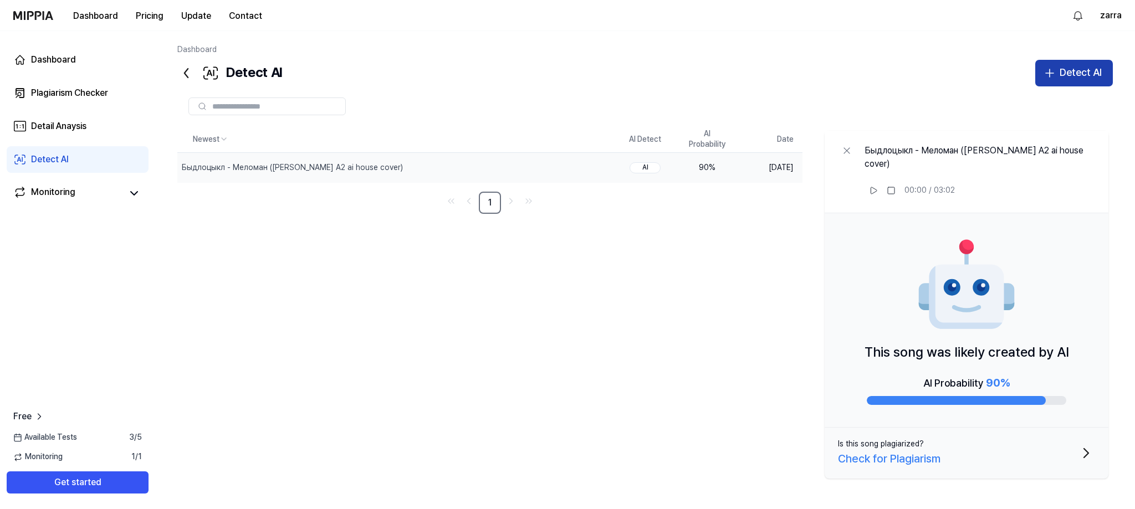
click at [1060, 80] on button "Detect AI" at bounding box center [1074, 73] width 78 height 27
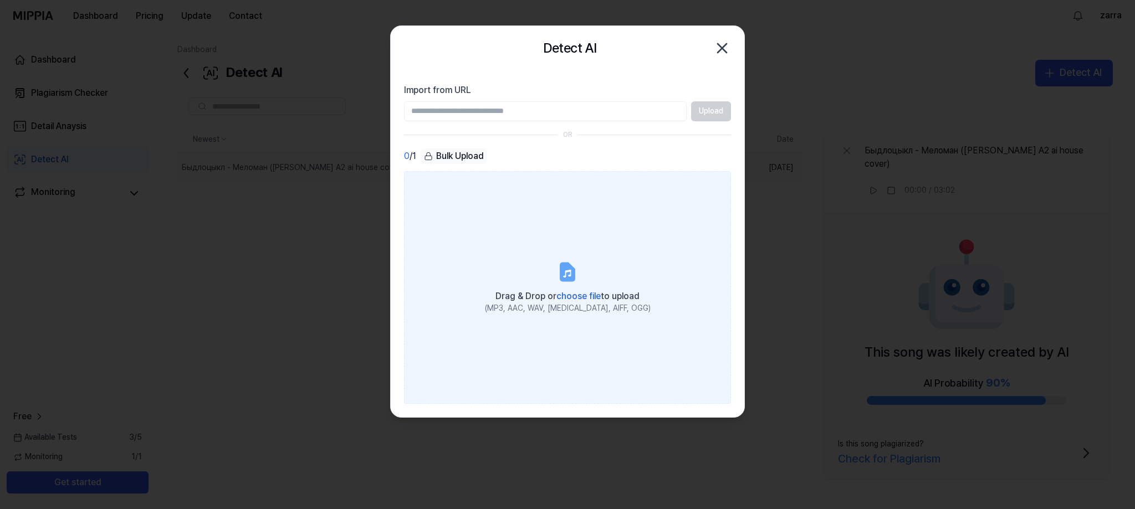
click at [579, 294] on span "choose file" at bounding box center [579, 296] width 44 height 11
click at [0, 0] on input "Drag & Drop or choose file to upload (MP3, AAC, WAV, FLAC, AIFF, OGG)" at bounding box center [0, 0] width 0 height 0
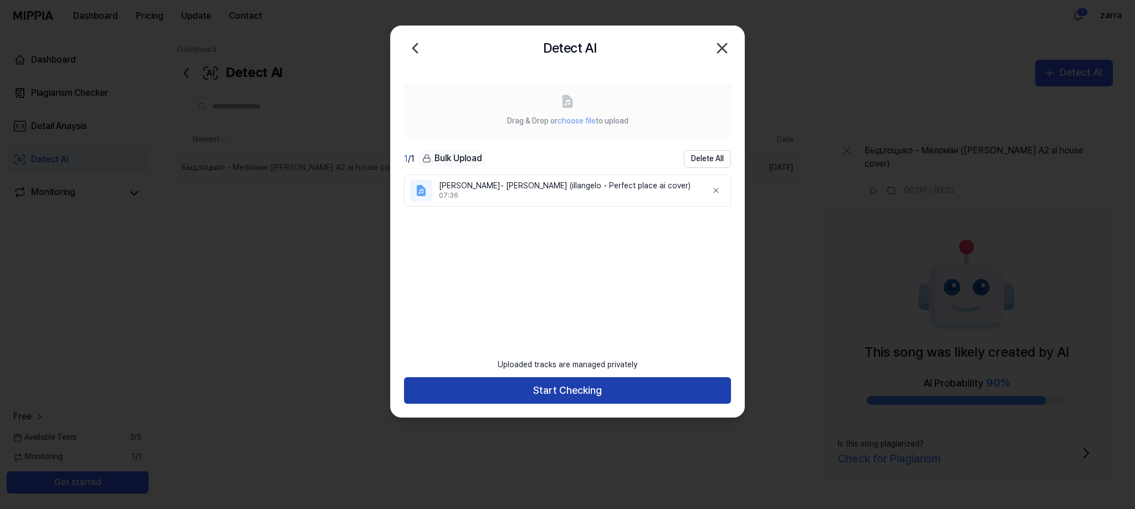
click at [551, 388] on button "Start Checking" at bounding box center [567, 390] width 327 height 27
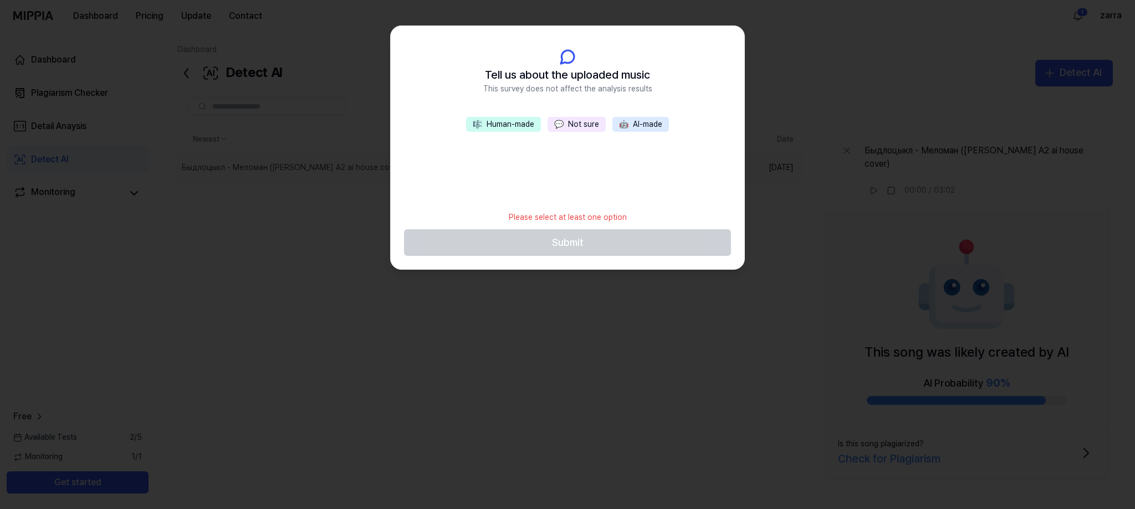
click at [576, 118] on button "💬 Not sure" at bounding box center [577, 125] width 58 height 16
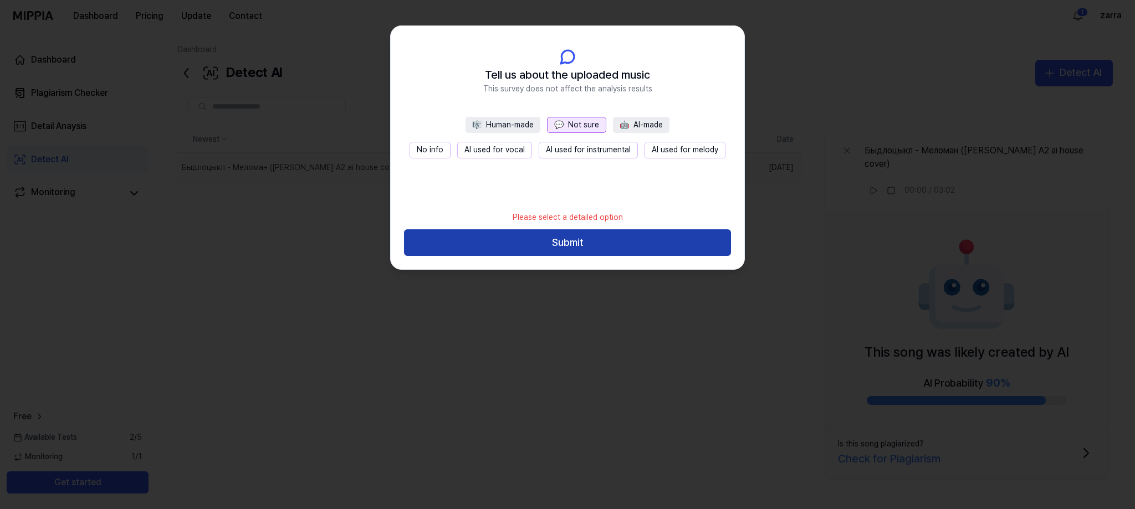
click at [563, 242] on button "Submit" at bounding box center [567, 242] width 327 height 27
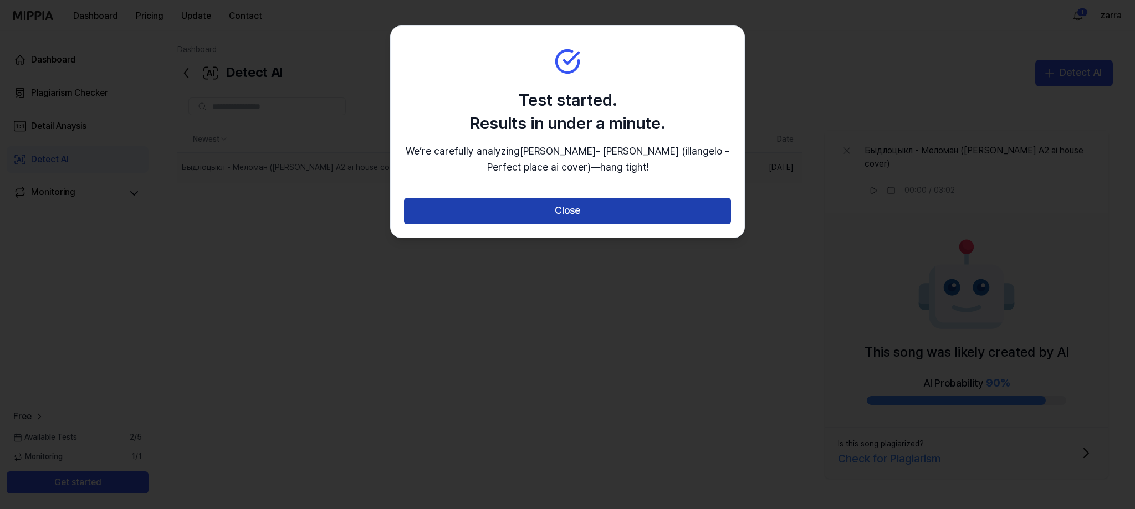
click at [567, 223] on button "Close" at bounding box center [567, 211] width 327 height 27
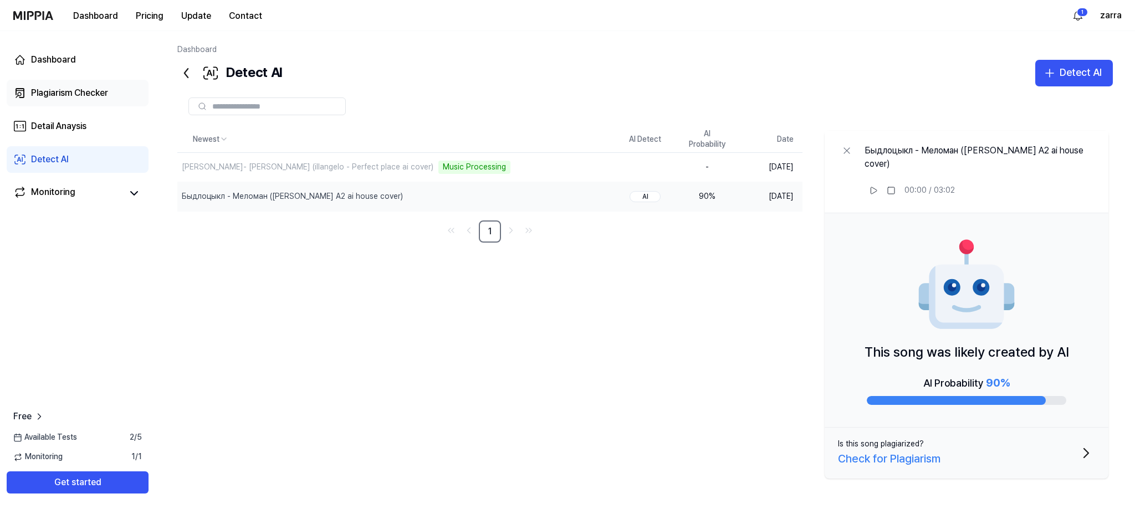
click at [70, 91] on div "Plagiarism Checker" at bounding box center [69, 92] width 77 height 13
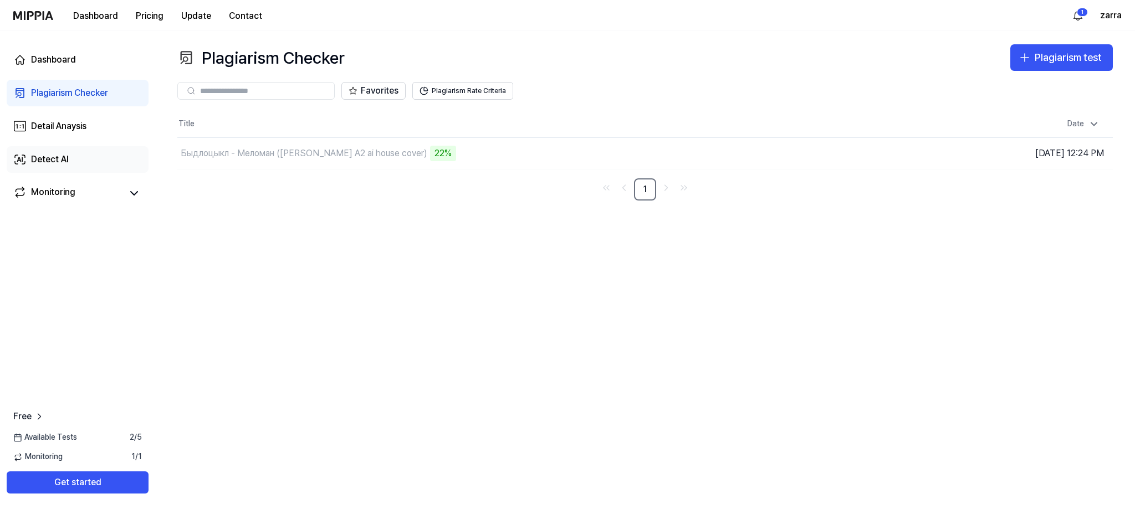
click at [58, 154] on div "Detect AI" at bounding box center [50, 159] width 38 height 13
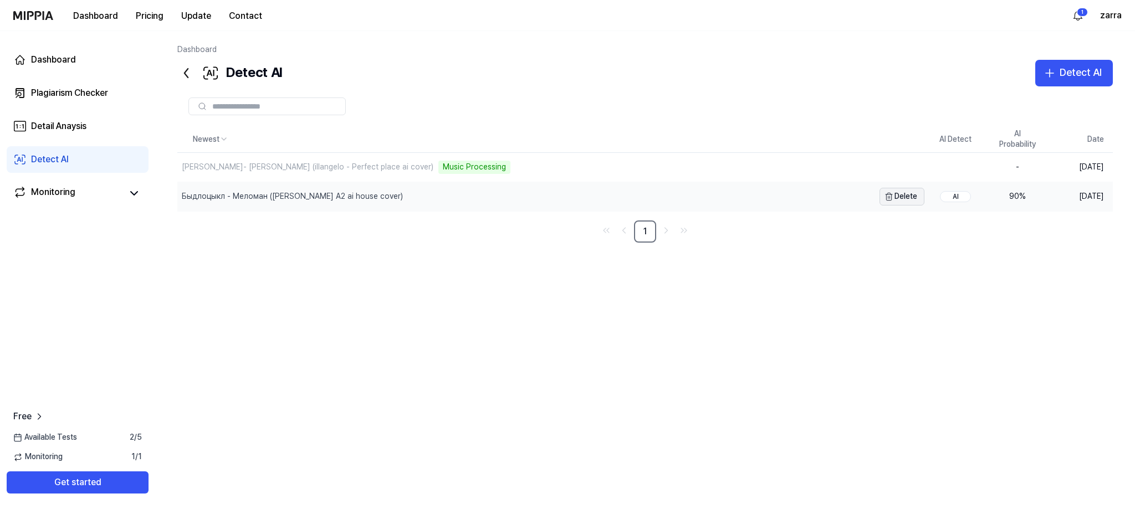
click at [889, 195] on icon "button" at bounding box center [889, 195] width 7 height 0
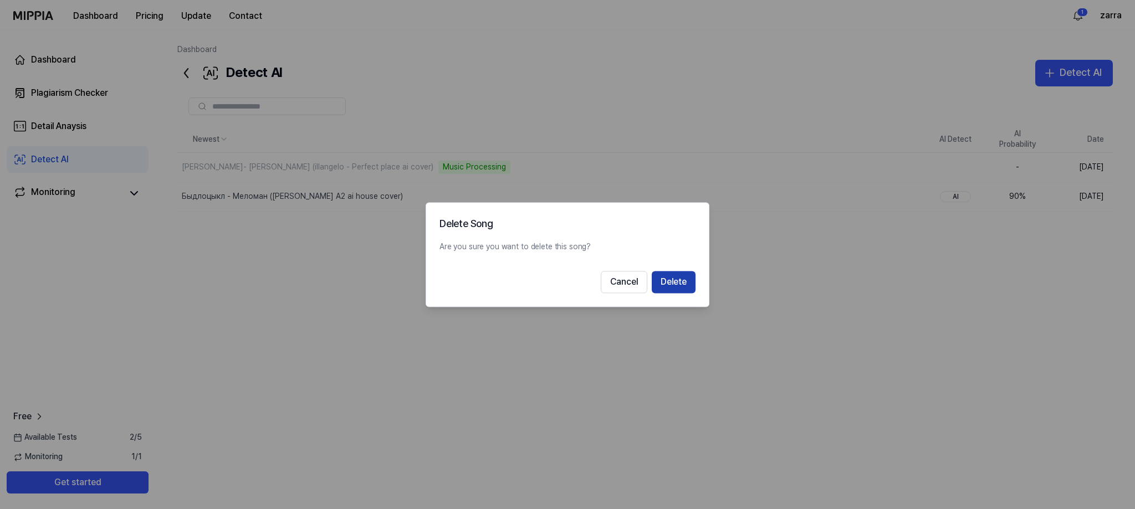
click at [675, 284] on button "Delete" at bounding box center [674, 282] width 44 height 22
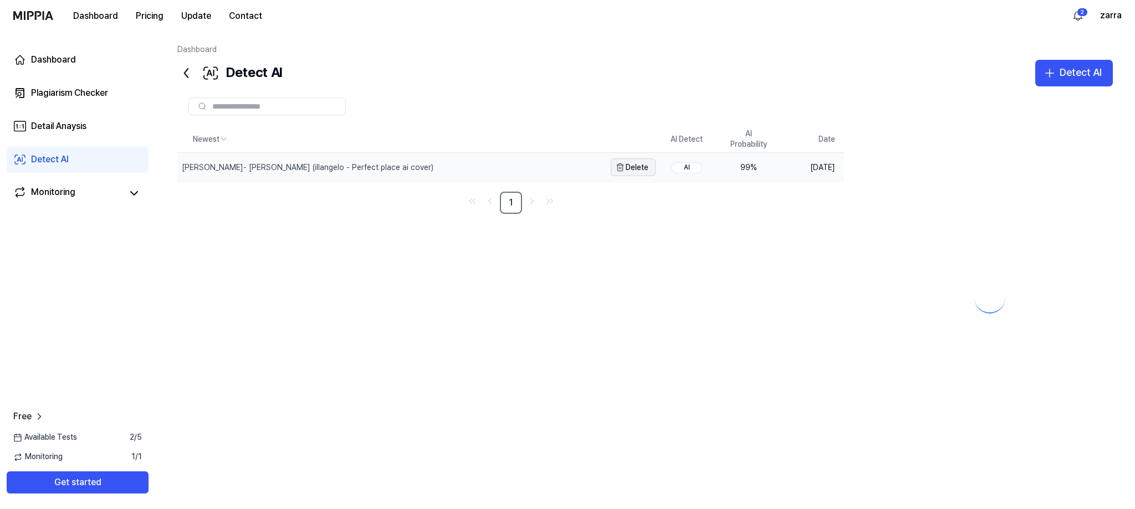
click at [637, 166] on button "Delete" at bounding box center [633, 168] width 45 height 18
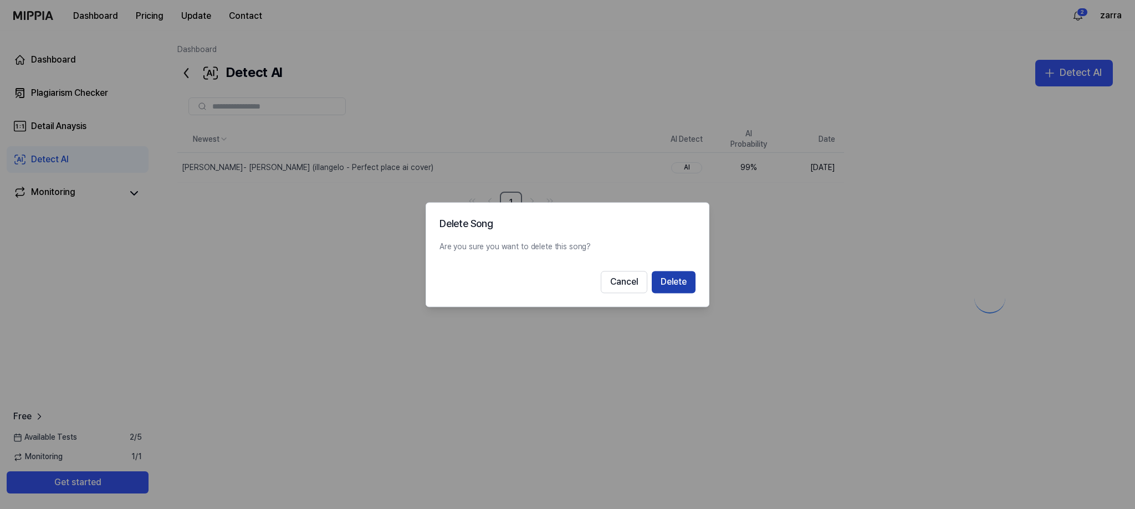
click at [676, 283] on button "Delete" at bounding box center [674, 282] width 44 height 22
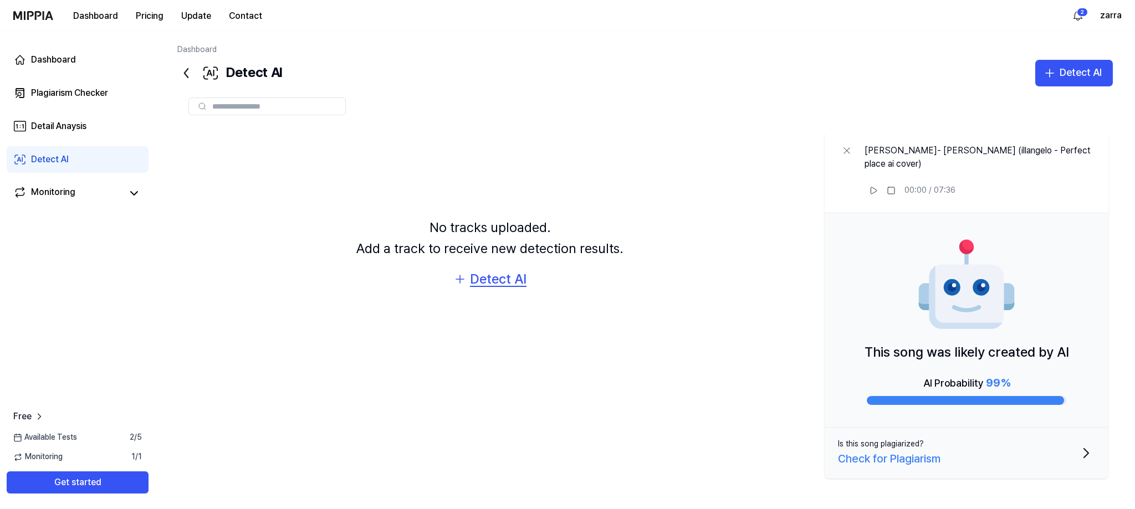
click at [493, 275] on div "Detect AI" at bounding box center [498, 279] width 57 height 21
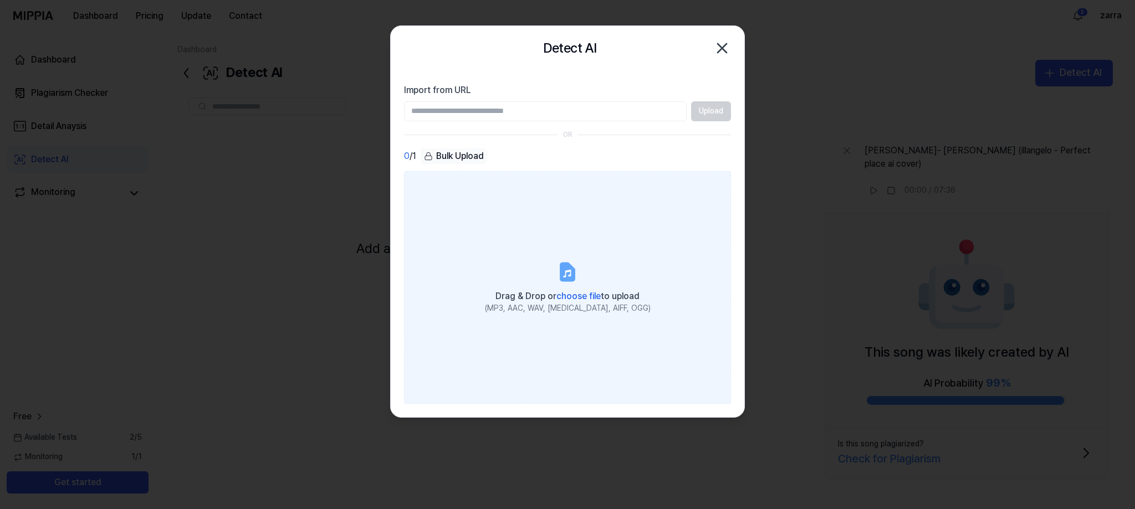
click at [569, 291] on span "choose file" at bounding box center [579, 296] width 44 height 11
click at [0, 0] on input "Drag & Drop or choose file to upload (MP3, AAC, WAV, FLAC, AIFF, OGG)" at bounding box center [0, 0] width 0 height 0
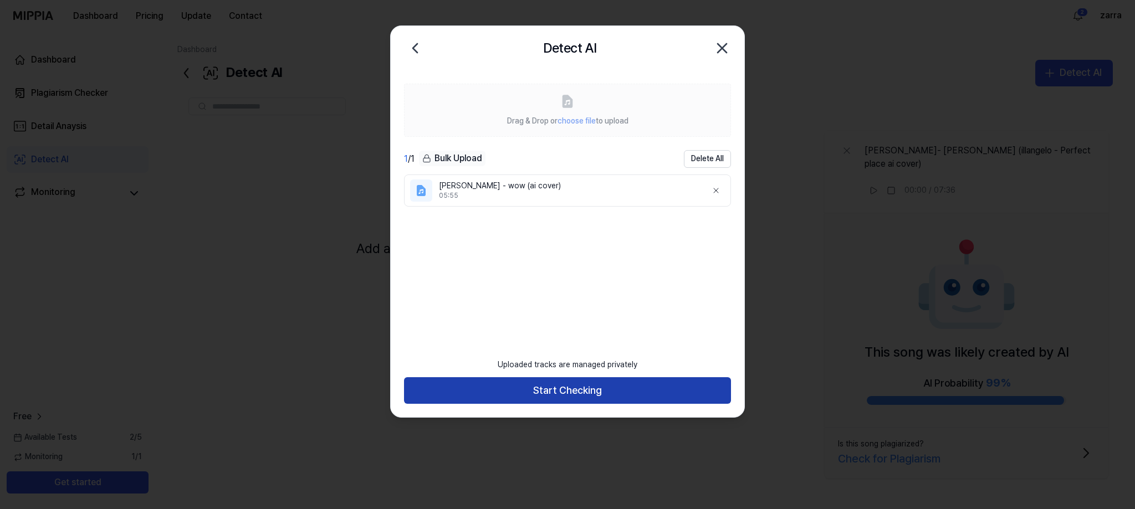
click at [603, 397] on button "Start Checking" at bounding box center [567, 390] width 327 height 27
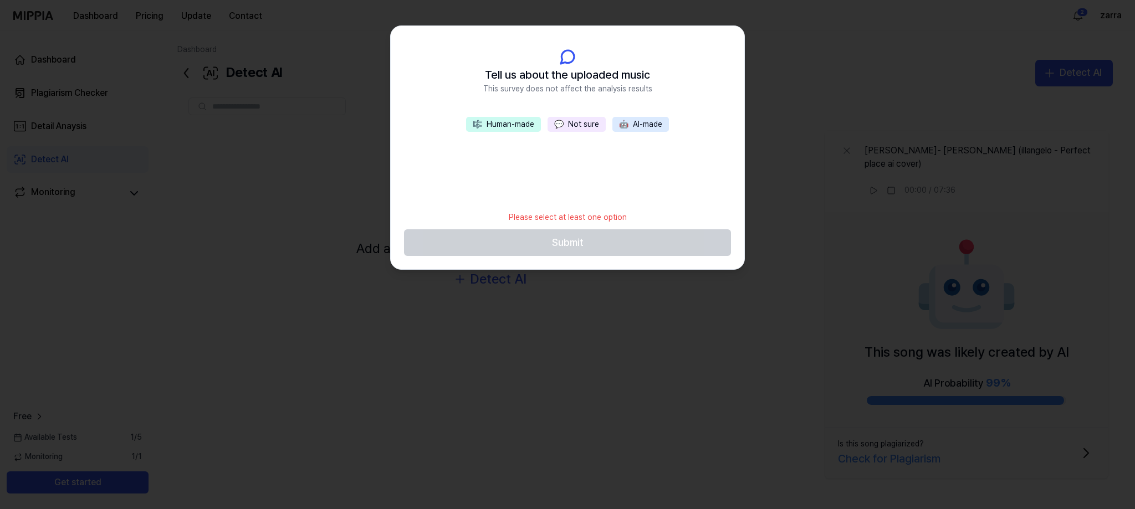
click at [581, 125] on button "💬 Not sure" at bounding box center [577, 125] width 58 height 16
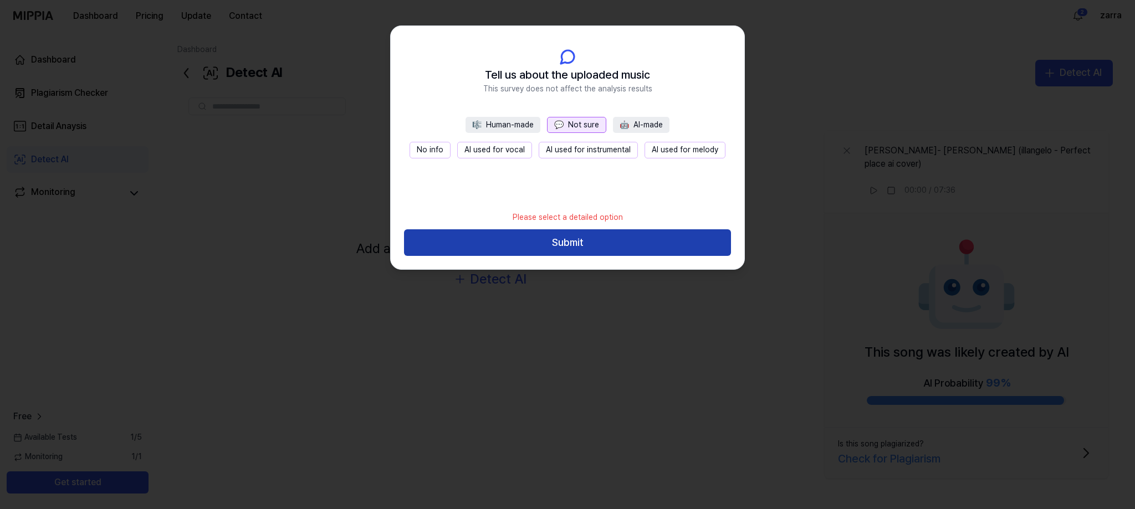
click at [562, 249] on button "Submit" at bounding box center [567, 242] width 327 height 27
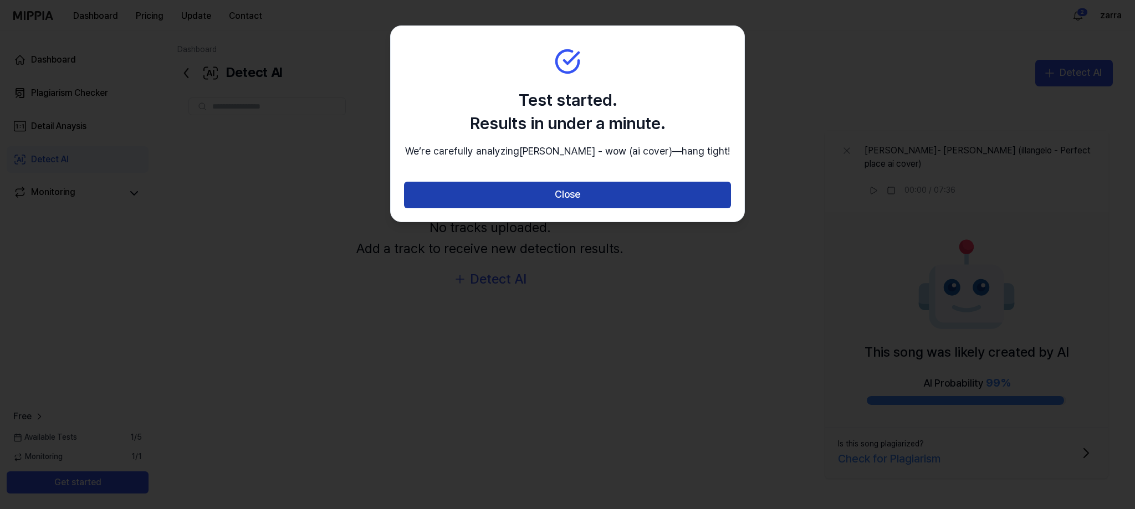
click at [586, 208] on button "Close" at bounding box center [567, 195] width 327 height 27
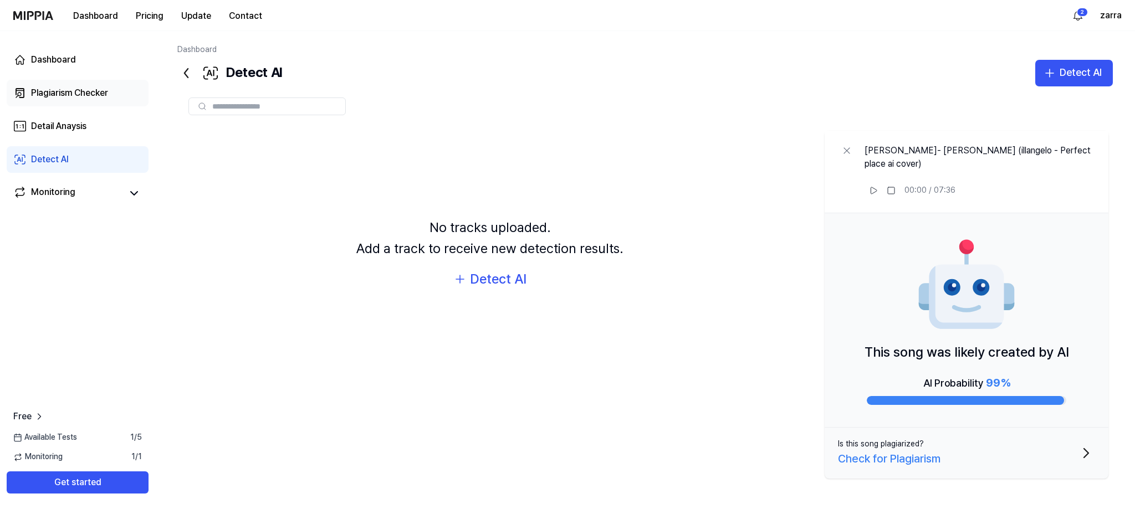
click at [64, 95] on div "Plagiarism Checker" at bounding box center [69, 92] width 77 height 13
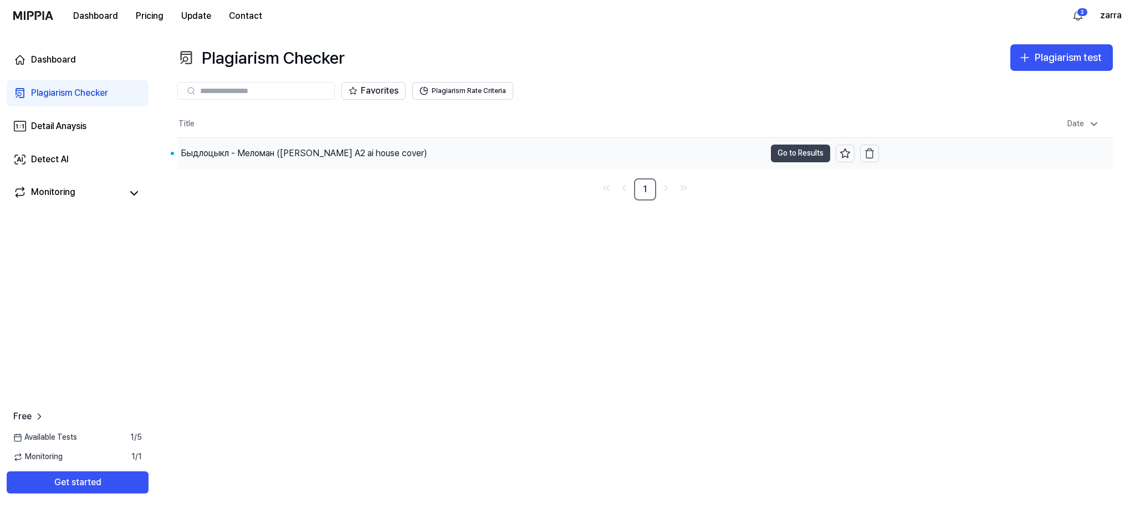
click at [790, 152] on button "Go to Results" at bounding box center [800, 154] width 59 height 18
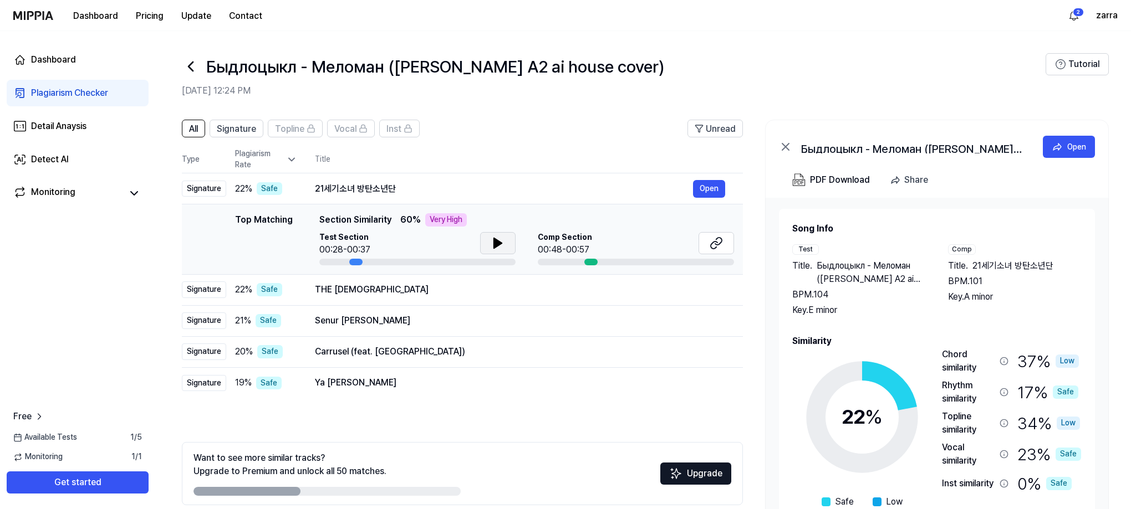
click at [512, 241] on button at bounding box center [497, 243] width 35 height 22
click at [506, 243] on button at bounding box center [497, 243] width 35 height 22
click at [491, 248] on icon at bounding box center [497, 243] width 13 height 13
drag, startPoint x: 501, startPoint y: 247, endPoint x: 476, endPoint y: 253, distance: 25.7
click at [501, 247] on icon at bounding box center [500, 243] width 2 height 9
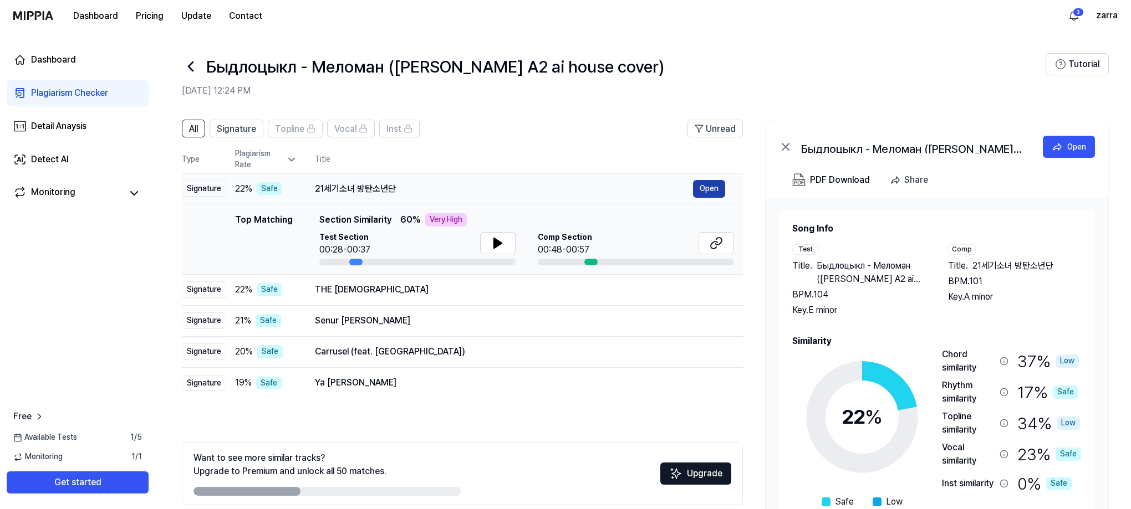
click at [715, 184] on button "Open" at bounding box center [709, 189] width 32 height 18
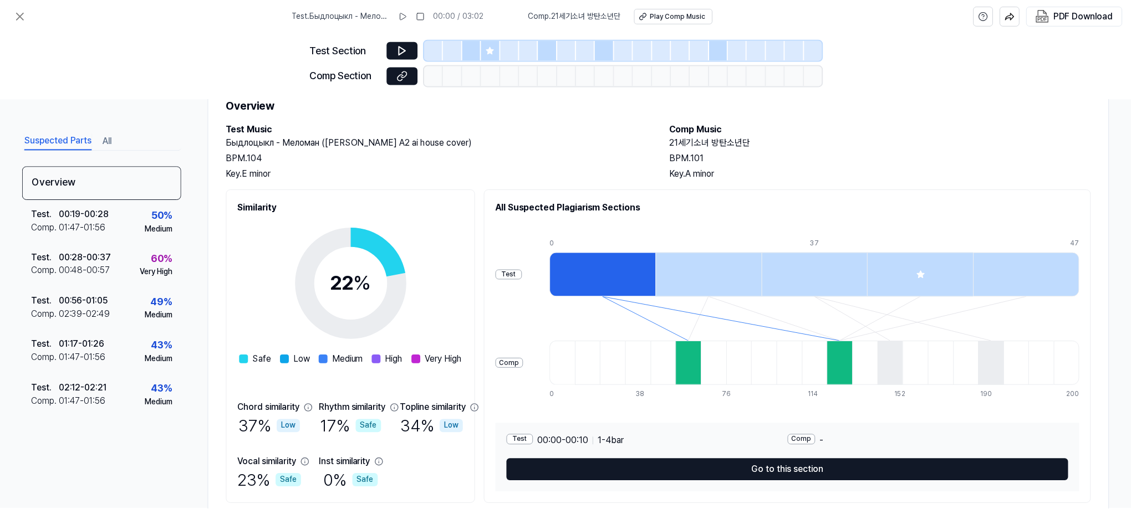
scroll to position [78, 0]
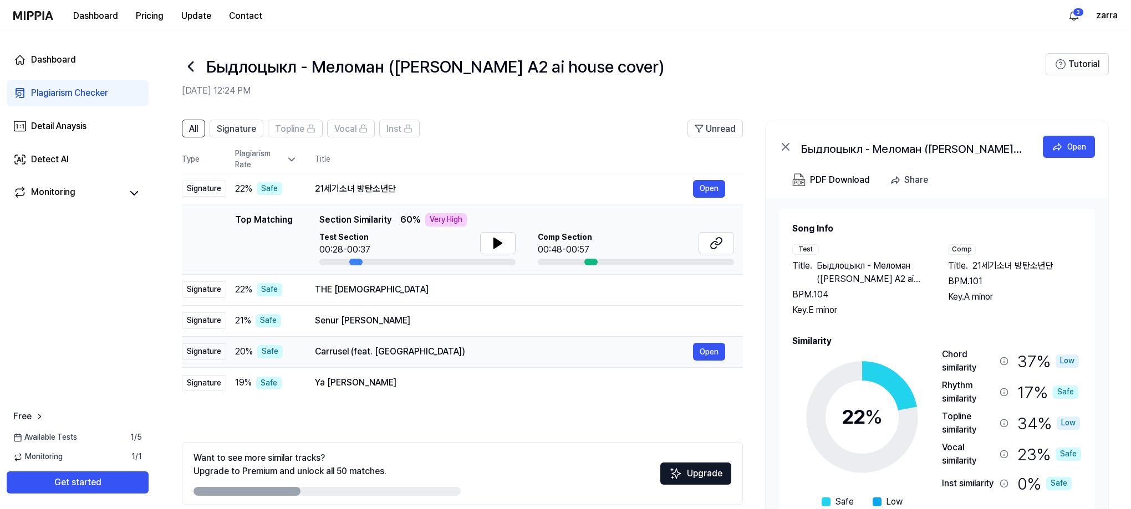
scroll to position [49, 0]
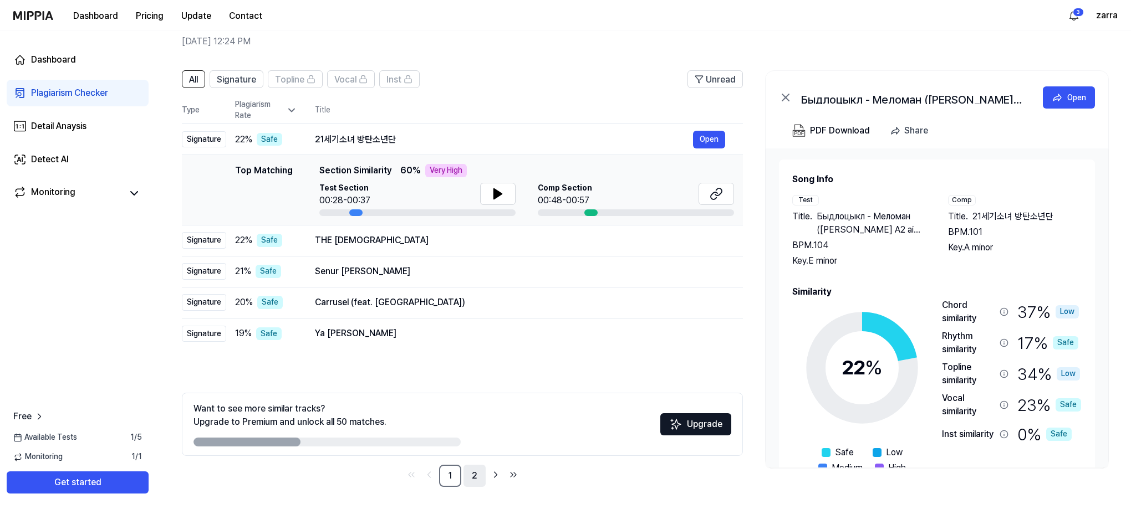
click at [479, 472] on link "2" at bounding box center [474, 476] width 22 height 22
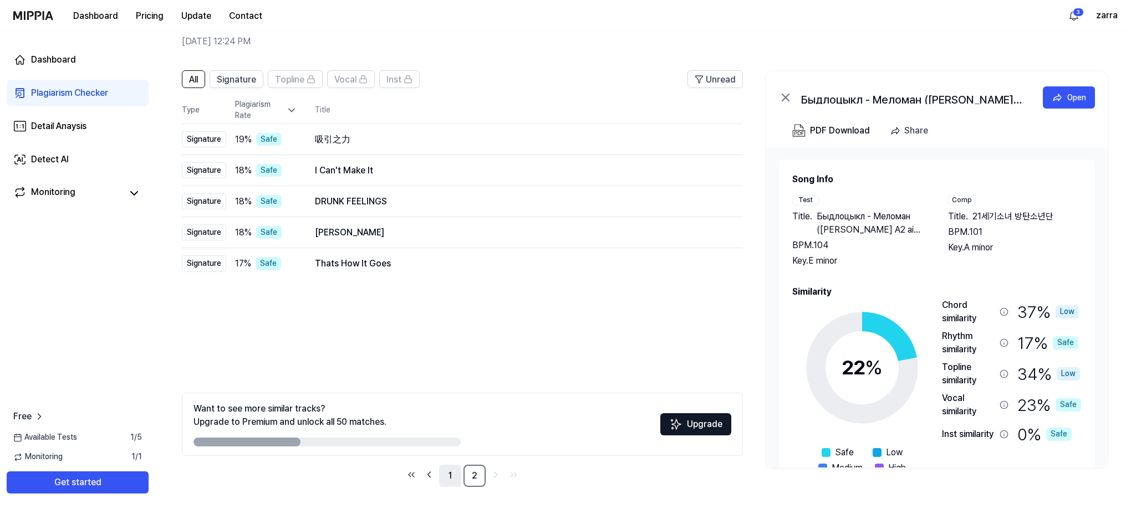
click at [456, 472] on link "1" at bounding box center [450, 476] width 22 height 22
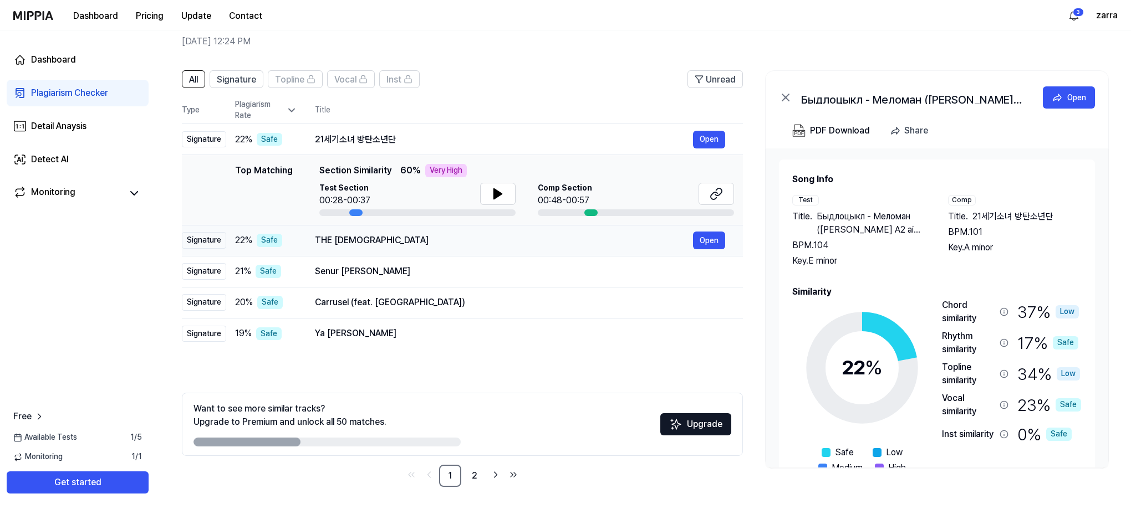
click at [532, 254] on td "THE PROPHET Open" at bounding box center [520, 240] width 446 height 31
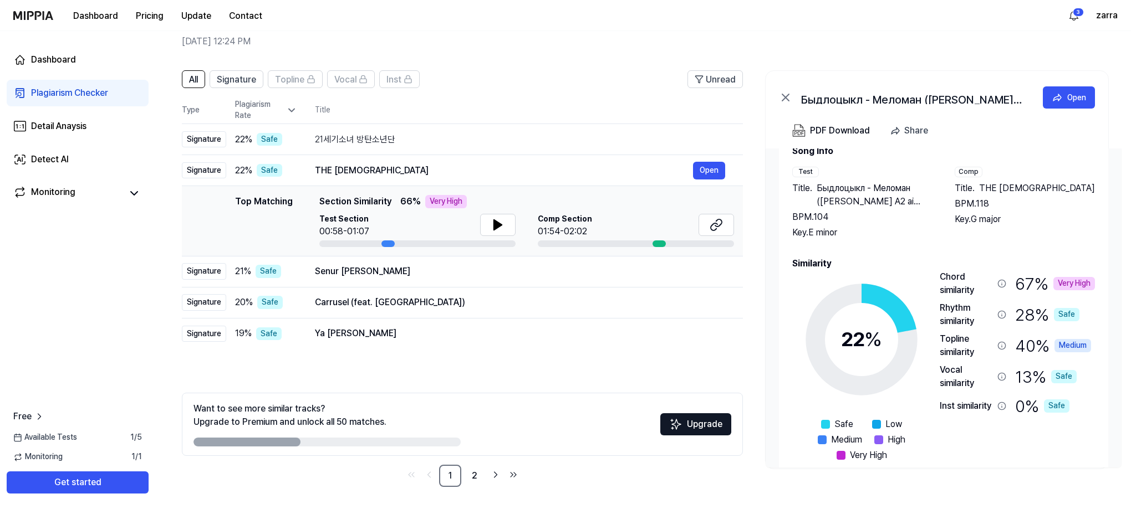
scroll to position [47, 0]
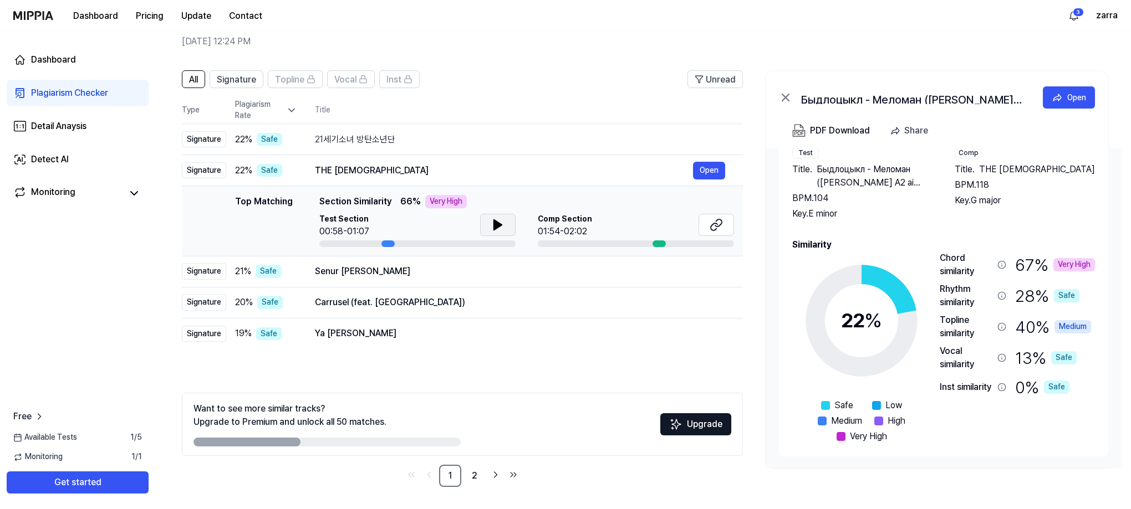
click at [511, 230] on button at bounding box center [497, 225] width 35 height 22
click at [504, 228] on button at bounding box center [497, 225] width 35 height 22
click at [691, 429] on button "Upgrade" at bounding box center [695, 425] width 71 height 22
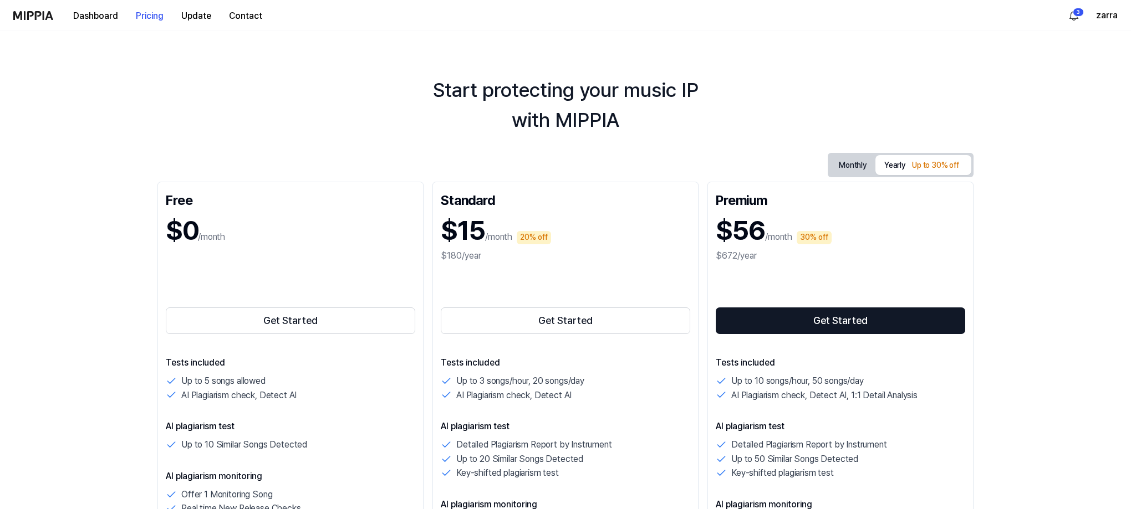
scroll to position [49, 0]
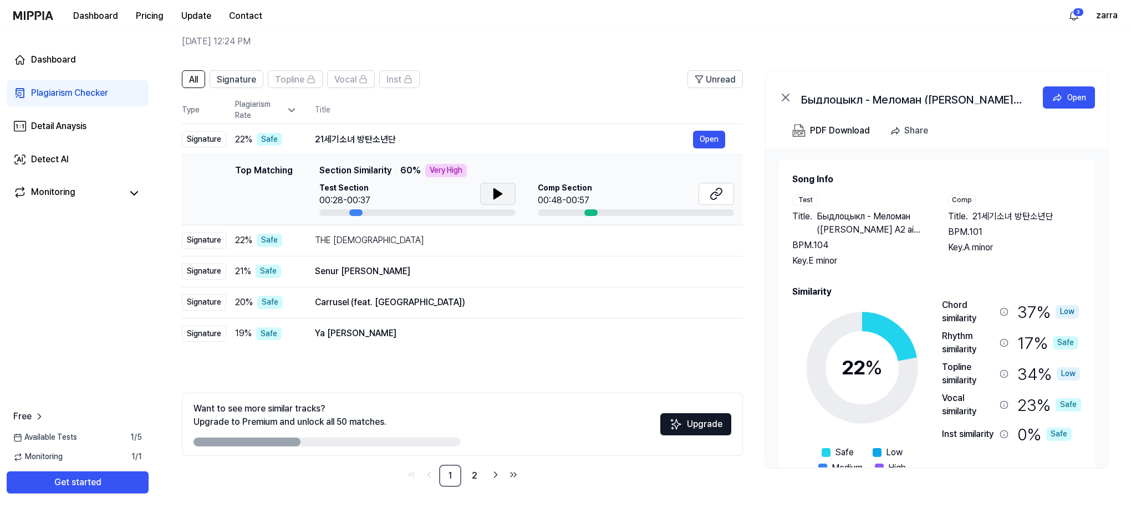
click at [491, 193] on icon at bounding box center [497, 193] width 13 height 13
click at [494, 197] on icon at bounding box center [495, 194] width 2 height 9
click at [498, 141] on div "21세기소녀 방탄소년단" at bounding box center [504, 139] width 378 height 13
drag, startPoint x: 595, startPoint y: 211, endPoint x: 675, endPoint y: 174, distance: 88.3
click at [622, 213] on div at bounding box center [636, 213] width 196 height 7
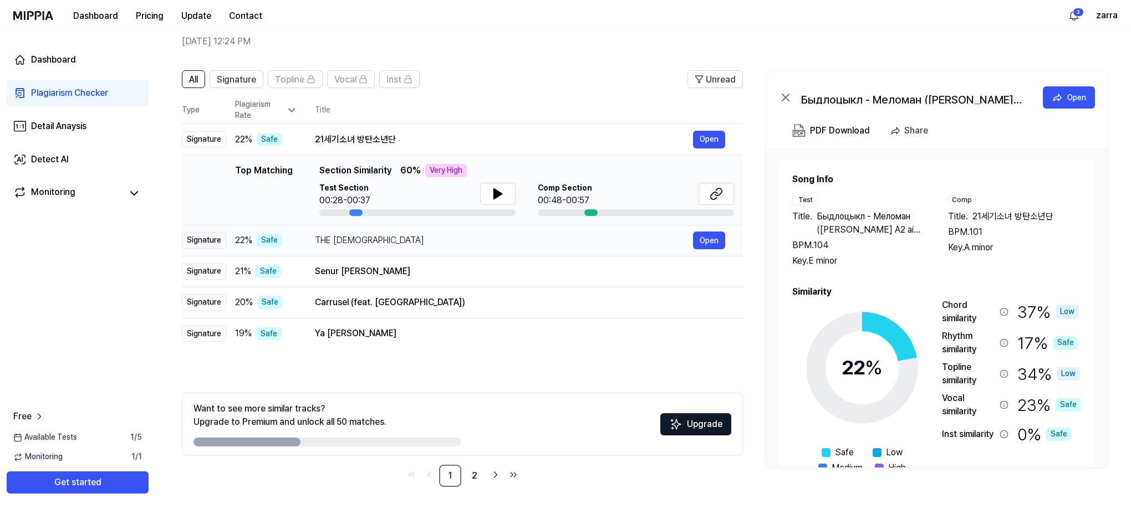
click at [417, 244] on div "THE [DEMOGRAPHIC_DATA]" at bounding box center [504, 240] width 378 height 13
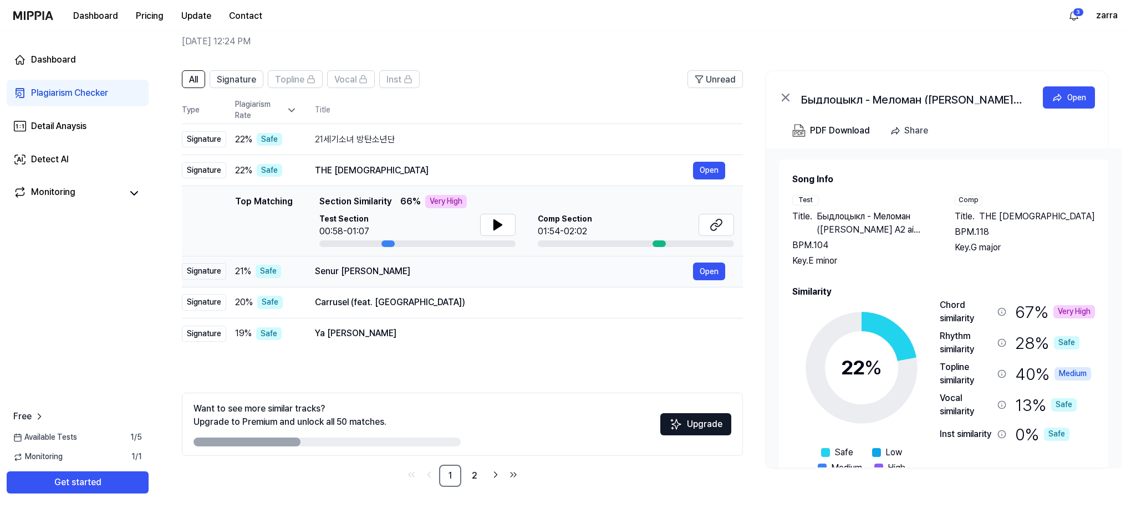
click at [401, 272] on div "Senur [PERSON_NAME]" at bounding box center [504, 271] width 378 height 13
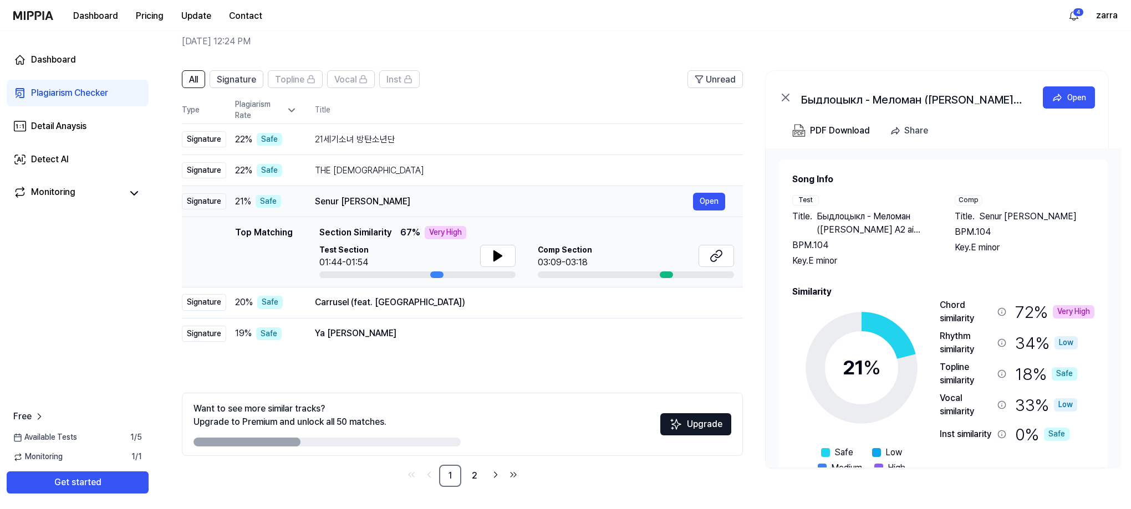
click at [448, 204] on div "Senur [PERSON_NAME]" at bounding box center [504, 201] width 378 height 13
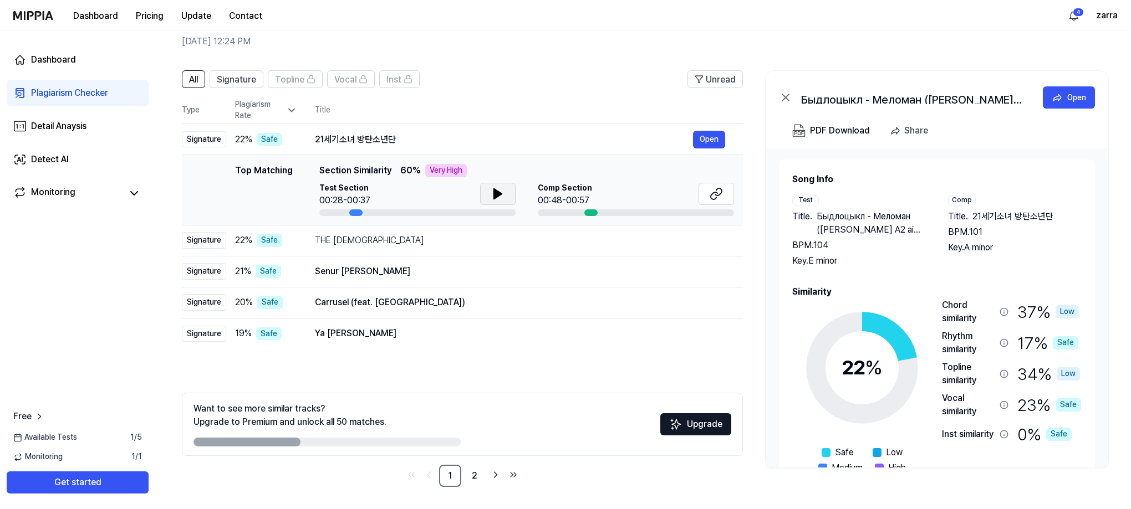
click at [506, 193] on button at bounding box center [497, 194] width 35 height 22
click at [502, 194] on icon at bounding box center [497, 193] width 13 height 13
drag, startPoint x: 603, startPoint y: 212, endPoint x: 586, endPoint y: 211, distance: 17.3
click at [586, 211] on div at bounding box center [636, 213] width 196 height 7
drag, startPoint x: 586, startPoint y: 211, endPoint x: 677, endPoint y: 218, distance: 90.7
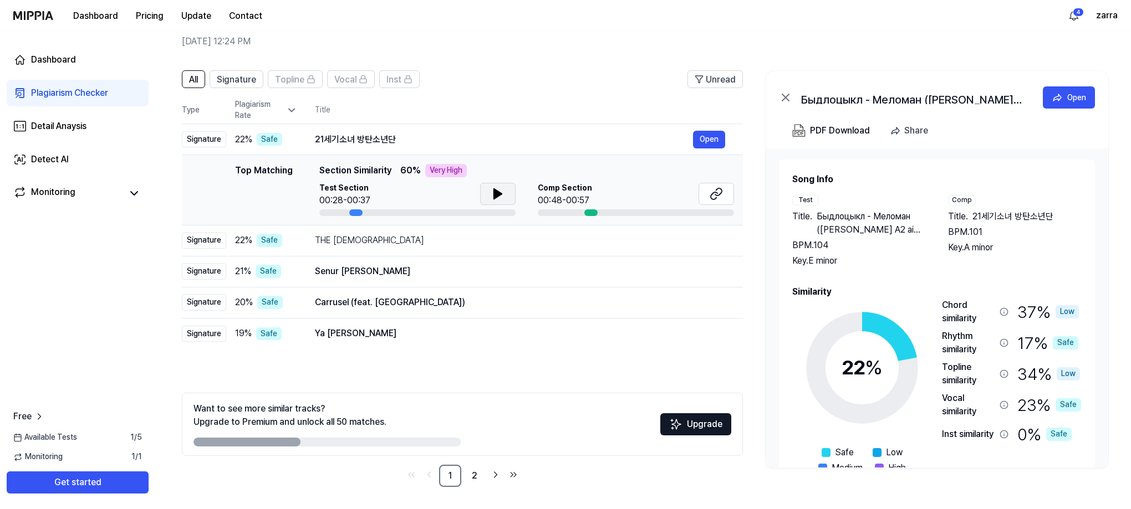
click at [671, 220] on td "Top Matching Top Matching Section Similarity 60 % Very High Test Section 00:28-…" at bounding box center [462, 190] width 561 height 70
click at [738, 190] on td "Top Matching Top Matching Section Similarity 60 % Very High Test Section 00:28-…" at bounding box center [462, 190] width 561 height 70
click at [713, 190] on icon at bounding box center [715, 193] width 13 height 13
click at [721, 192] on icon at bounding box center [718, 191] width 7 height 7
click at [484, 238] on div "THE [DEMOGRAPHIC_DATA]" at bounding box center [504, 240] width 378 height 13
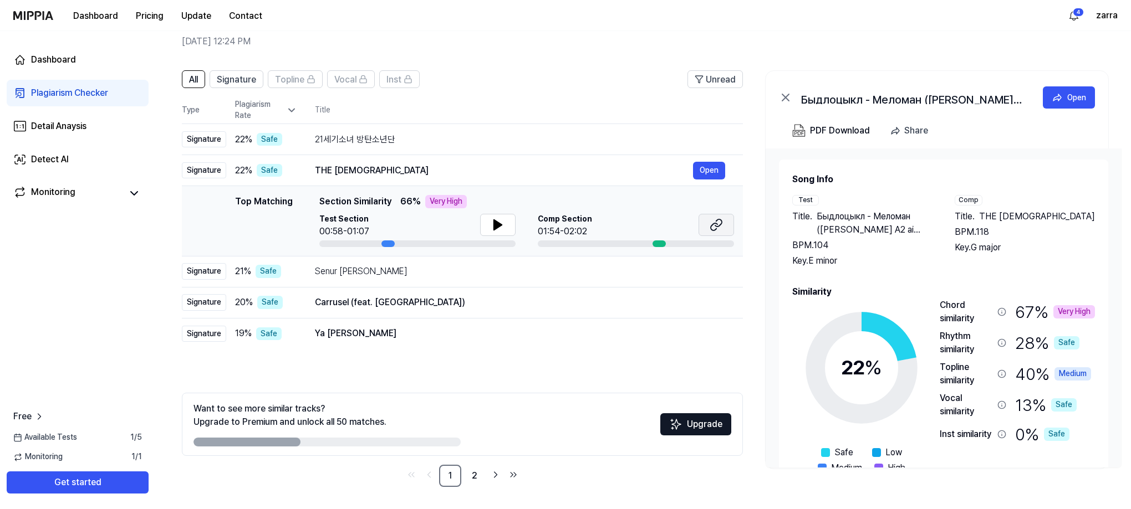
click at [723, 226] on button at bounding box center [715, 225] width 35 height 22
click at [455, 168] on div "THE [DEMOGRAPHIC_DATA]" at bounding box center [504, 170] width 378 height 13
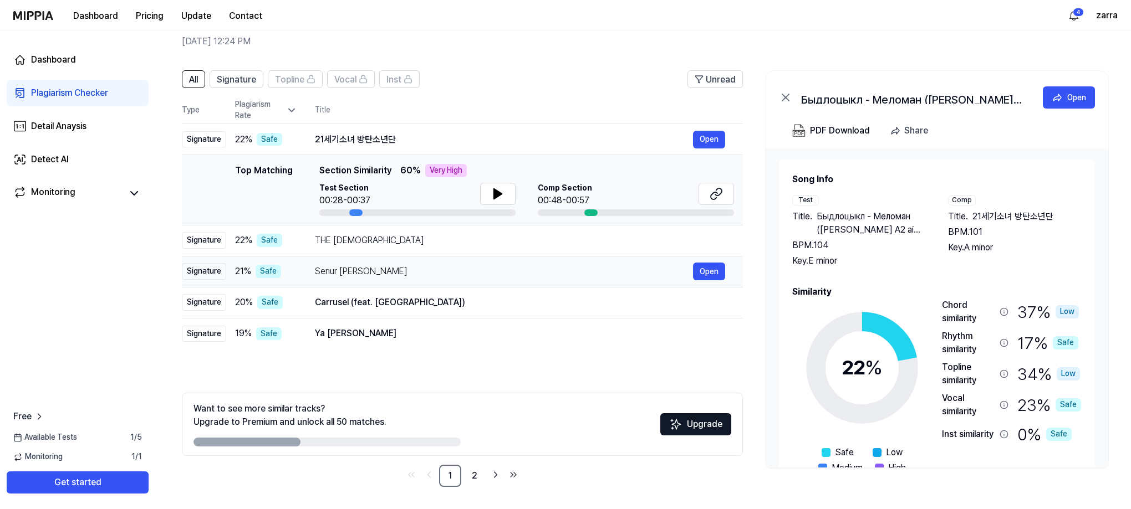
click at [416, 270] on div "Senur [PERSON_NAME]" at bounding box center [504, 271] width 378 height 13
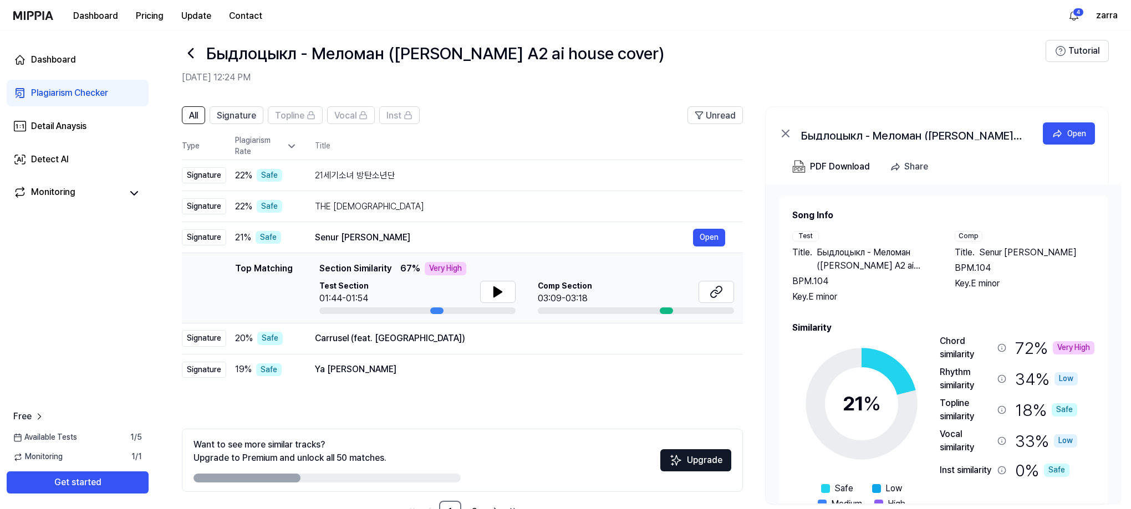
scroll to position [0, 0]
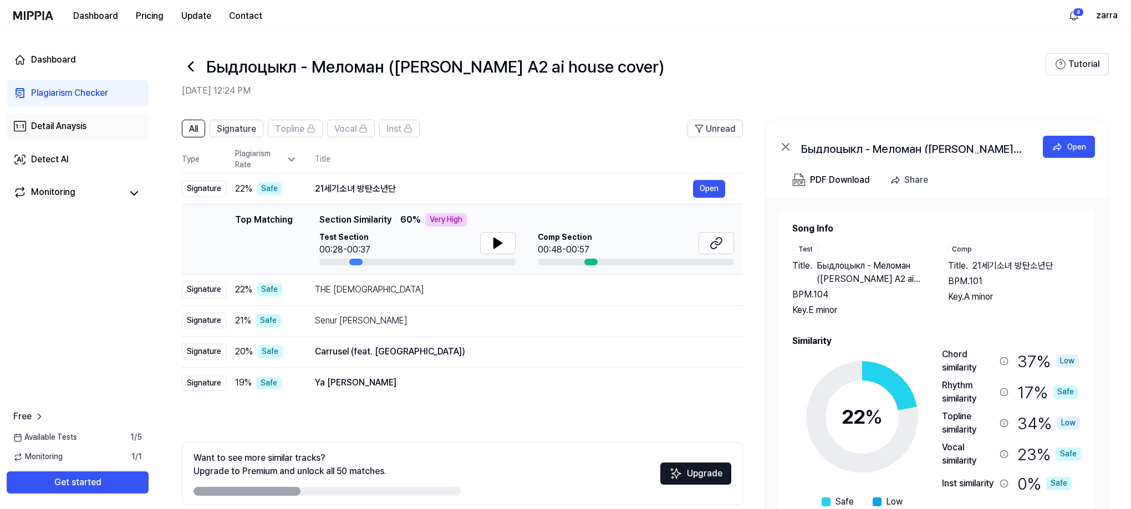
click at [74, 122] on div "Detail Anaysis" at bounding box center [58, 126] width 55 height 13
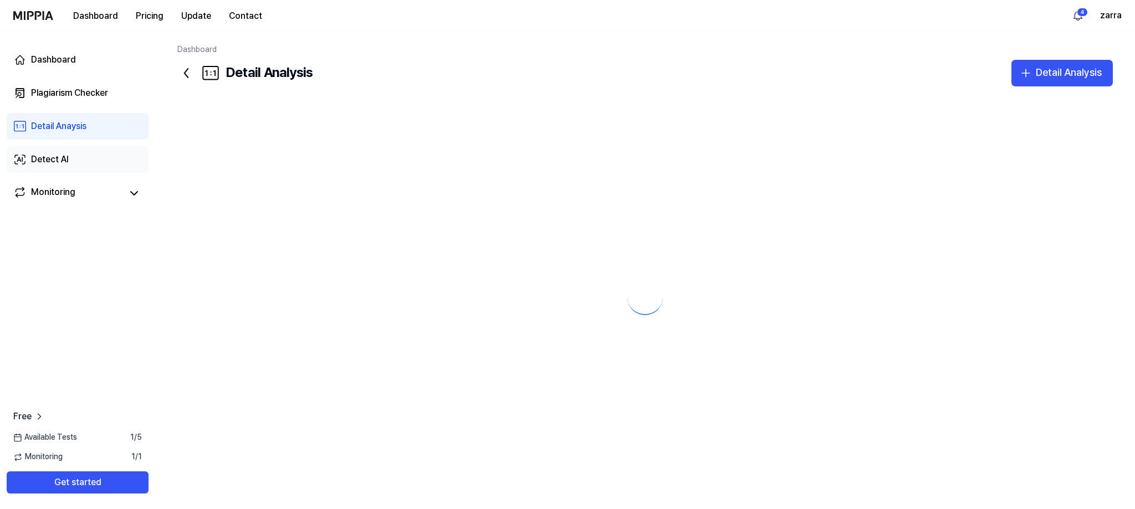
click at [65, 151] on link "Detect AI" at bounding box center [78, 159] width 142 height 27
